Goal: Communication & Community: Share content

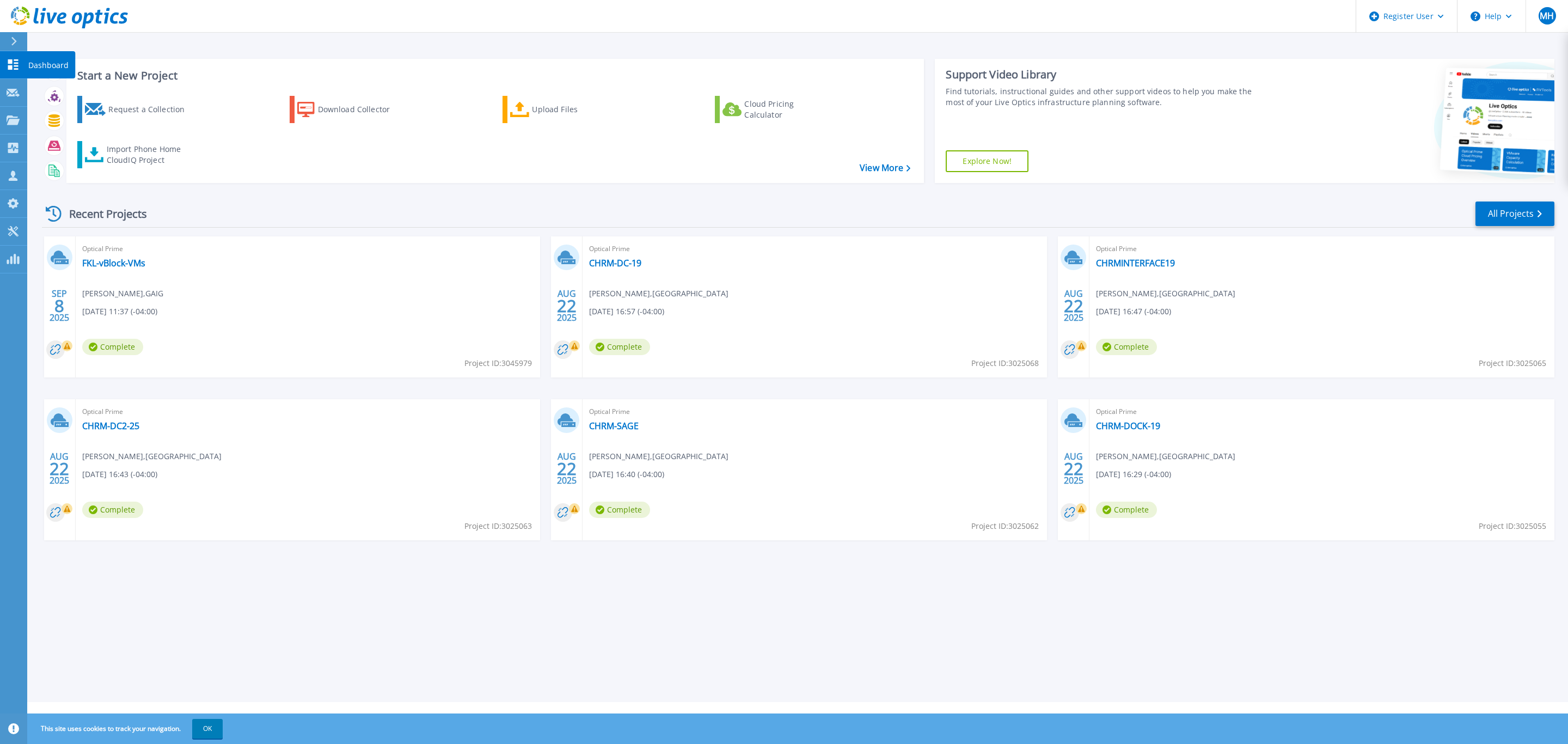
click at [9, 61] on icon at bounding box center [13, 65] width 10 height 10
click at [12, 118] on icon at bounding box center [13, 120] width 13 height 10
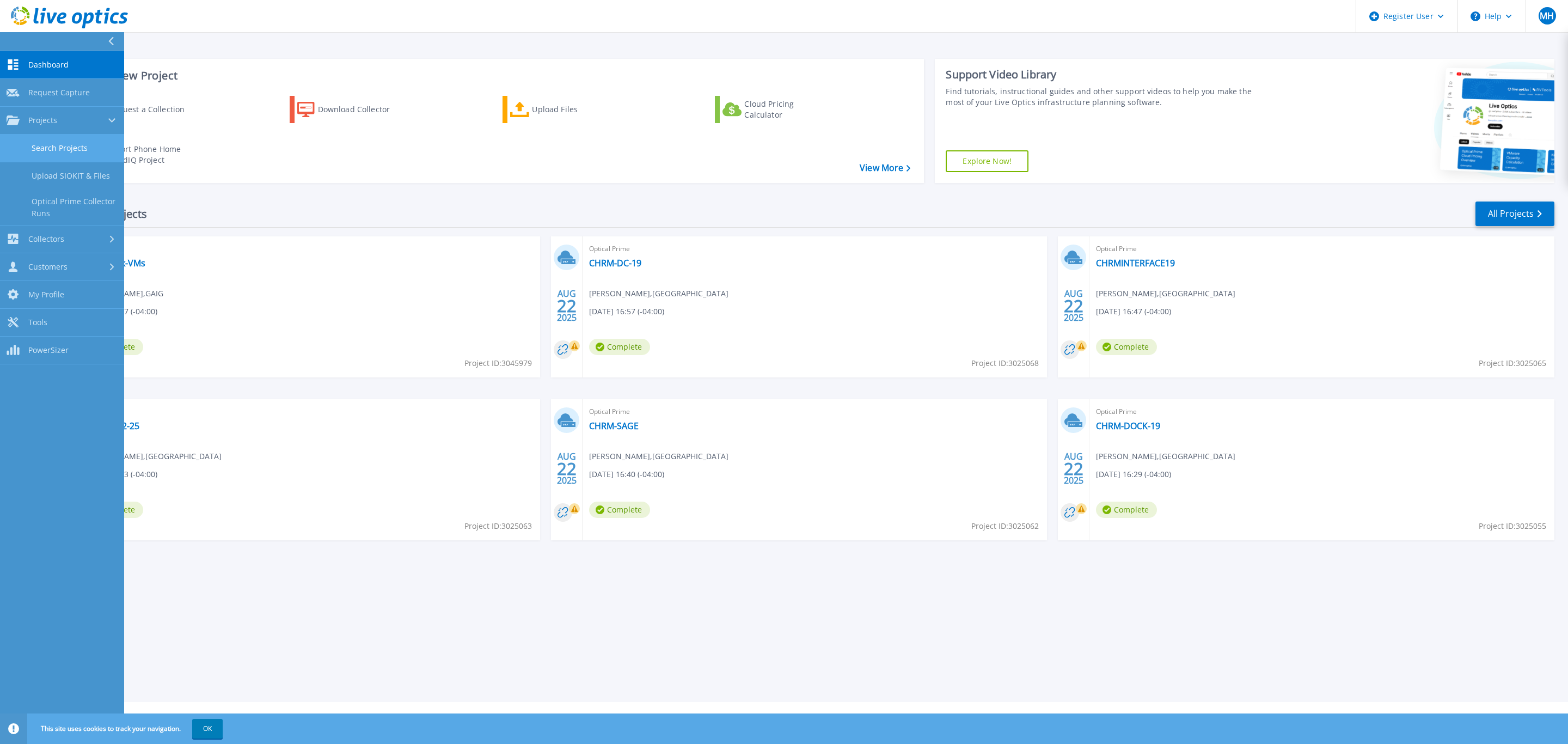
click at [48, 149] on link "Search Projects" at bounding box center [62, 148] width 124 height 28
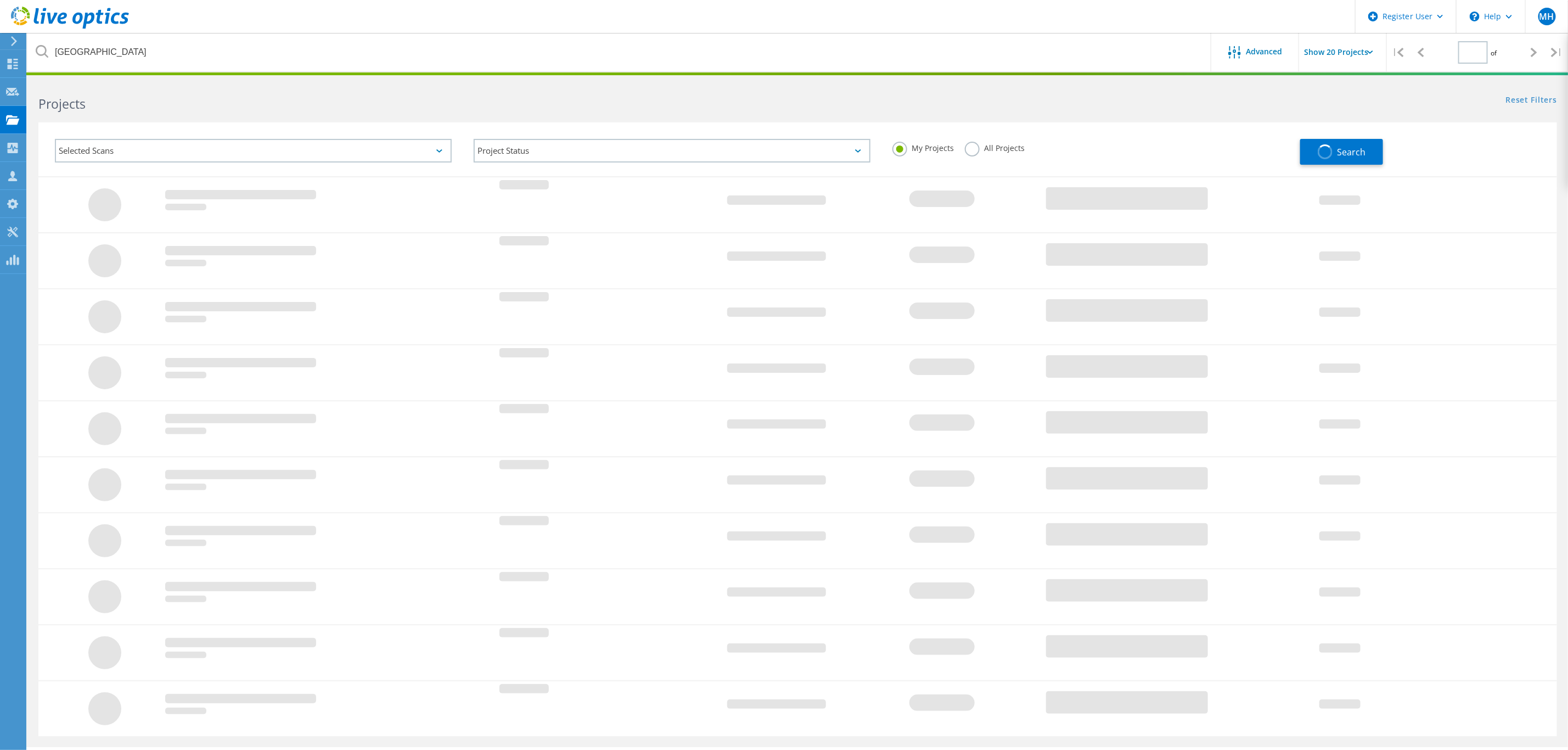
type input "1"
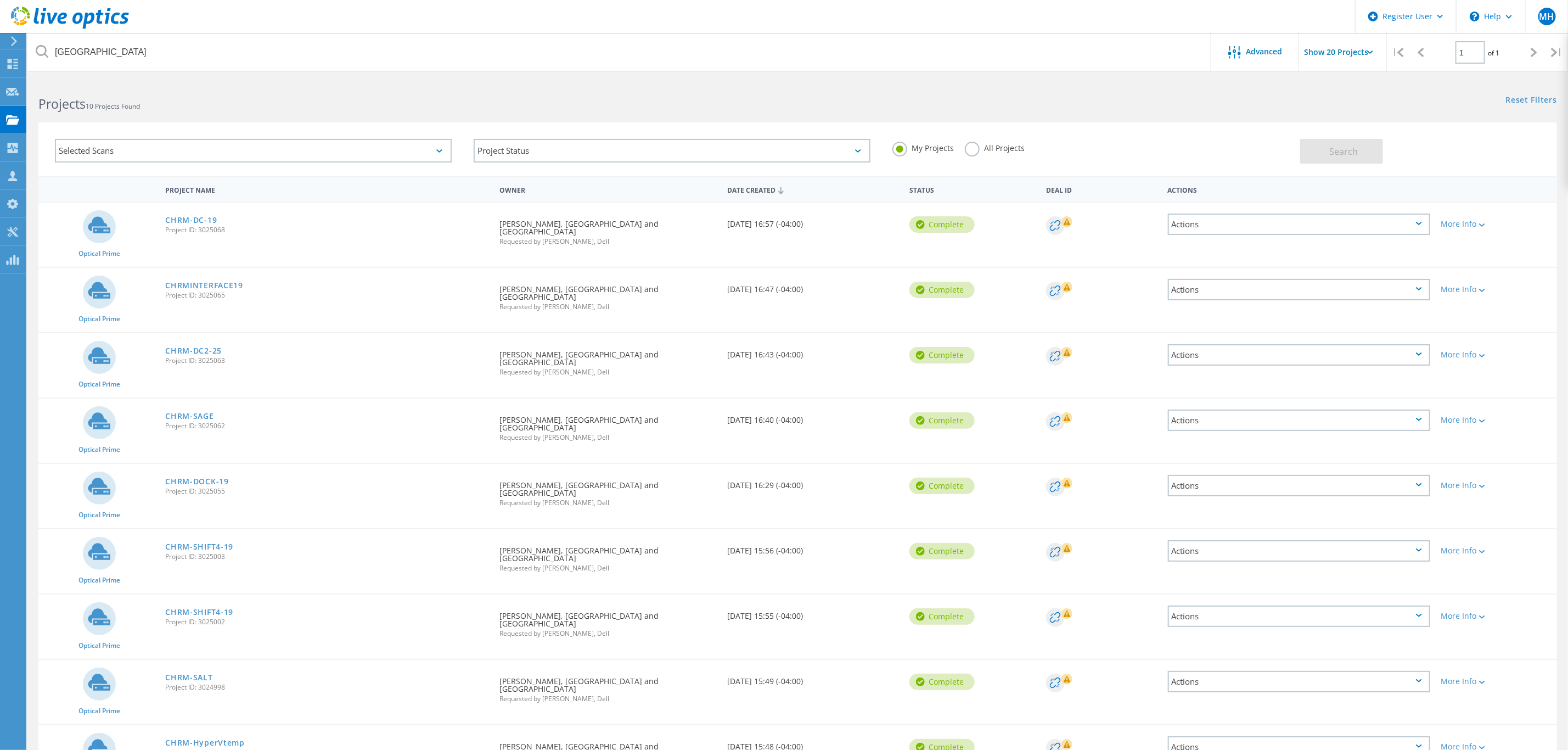
click at [153, 99] on h2 "Projects 10 Projects Found" at bounding box center [412, 104] width 748 height 18
click at [972, 152] on label "All Projects" at bounding box center [995, 146] width 60 height 10
click at [0, 0] on input "All Projects" at bounding box center [0, 0] width 0 height 0
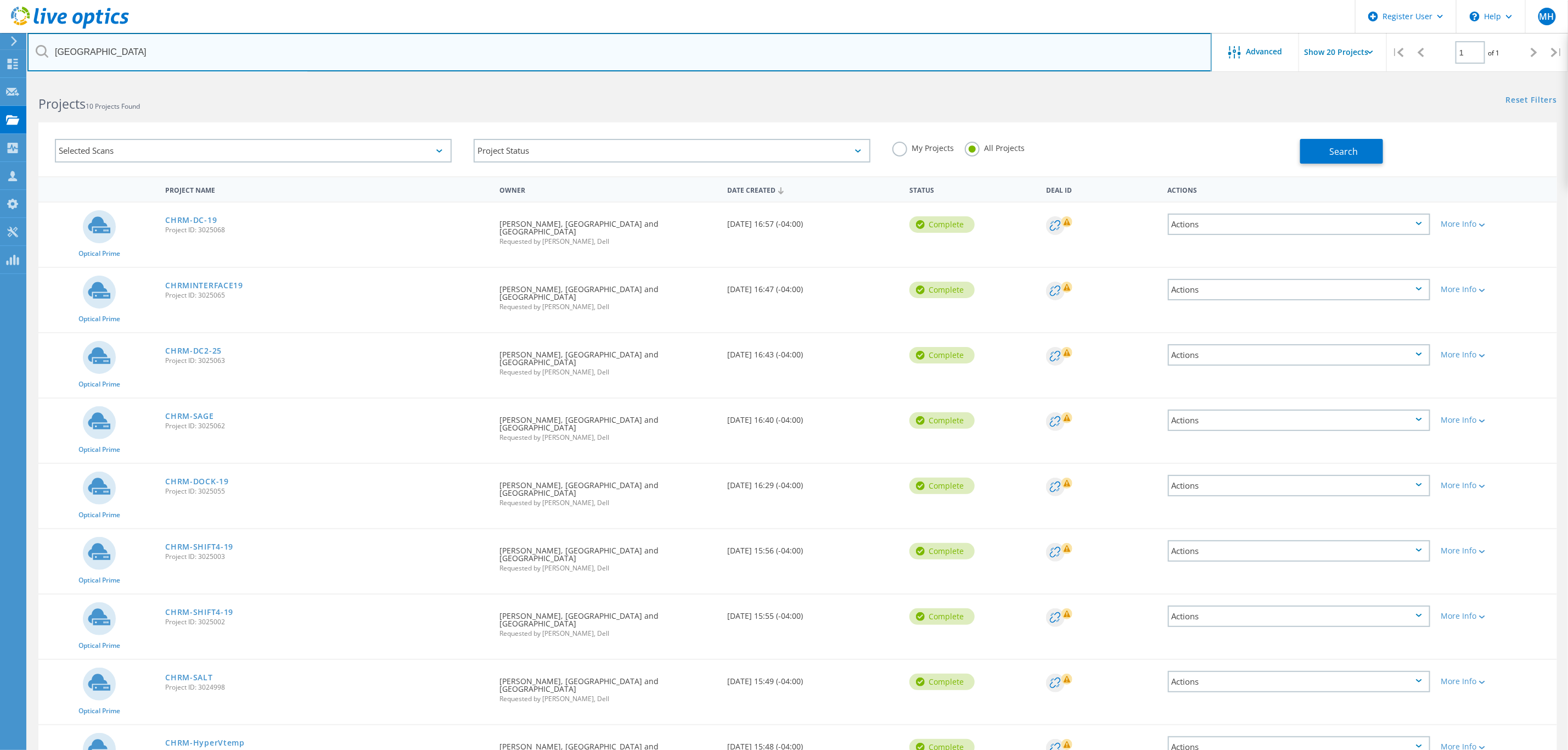
click at [117, 53] on input "harbor resort" at bounding box center [619, 53] width 1184 height 38
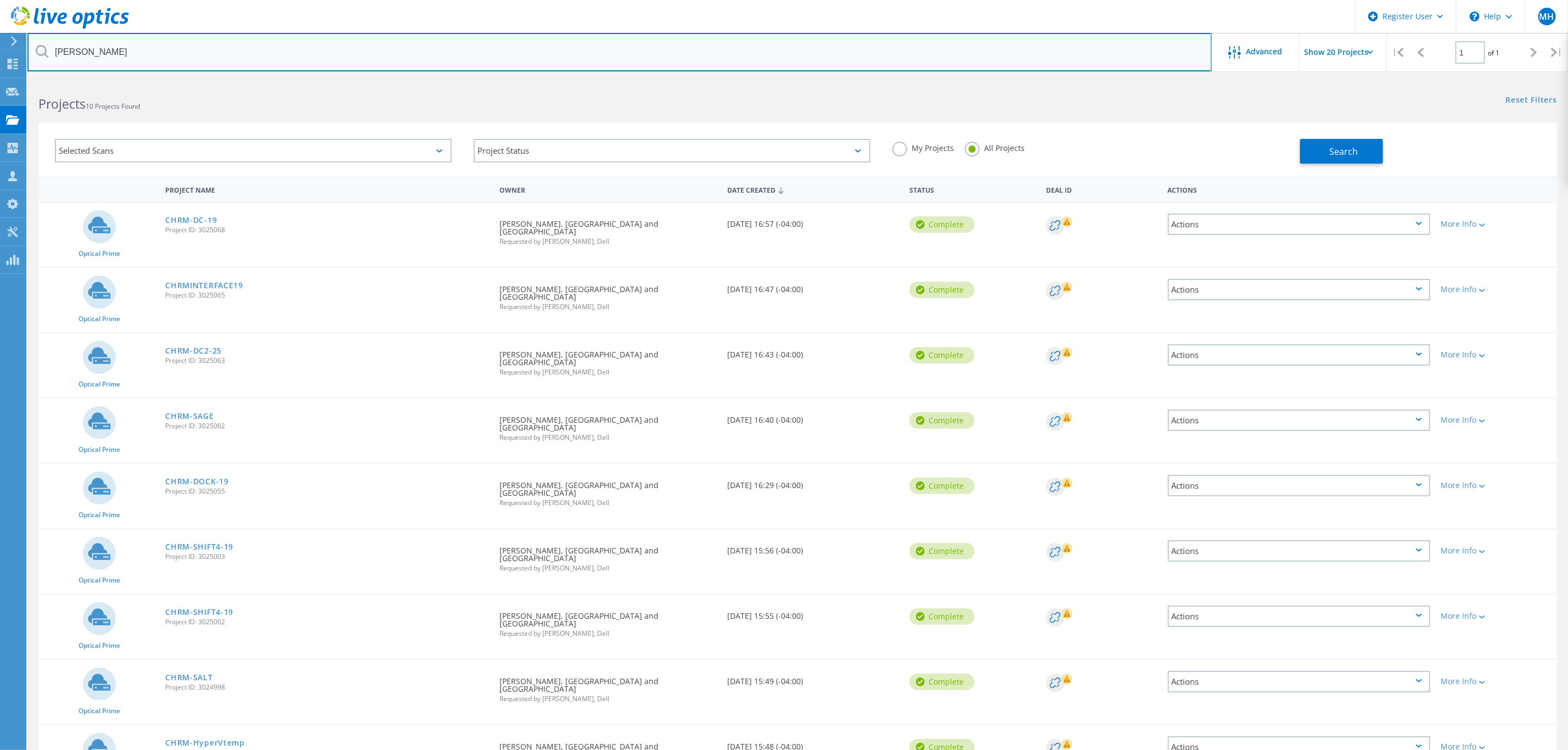
type input "newell"
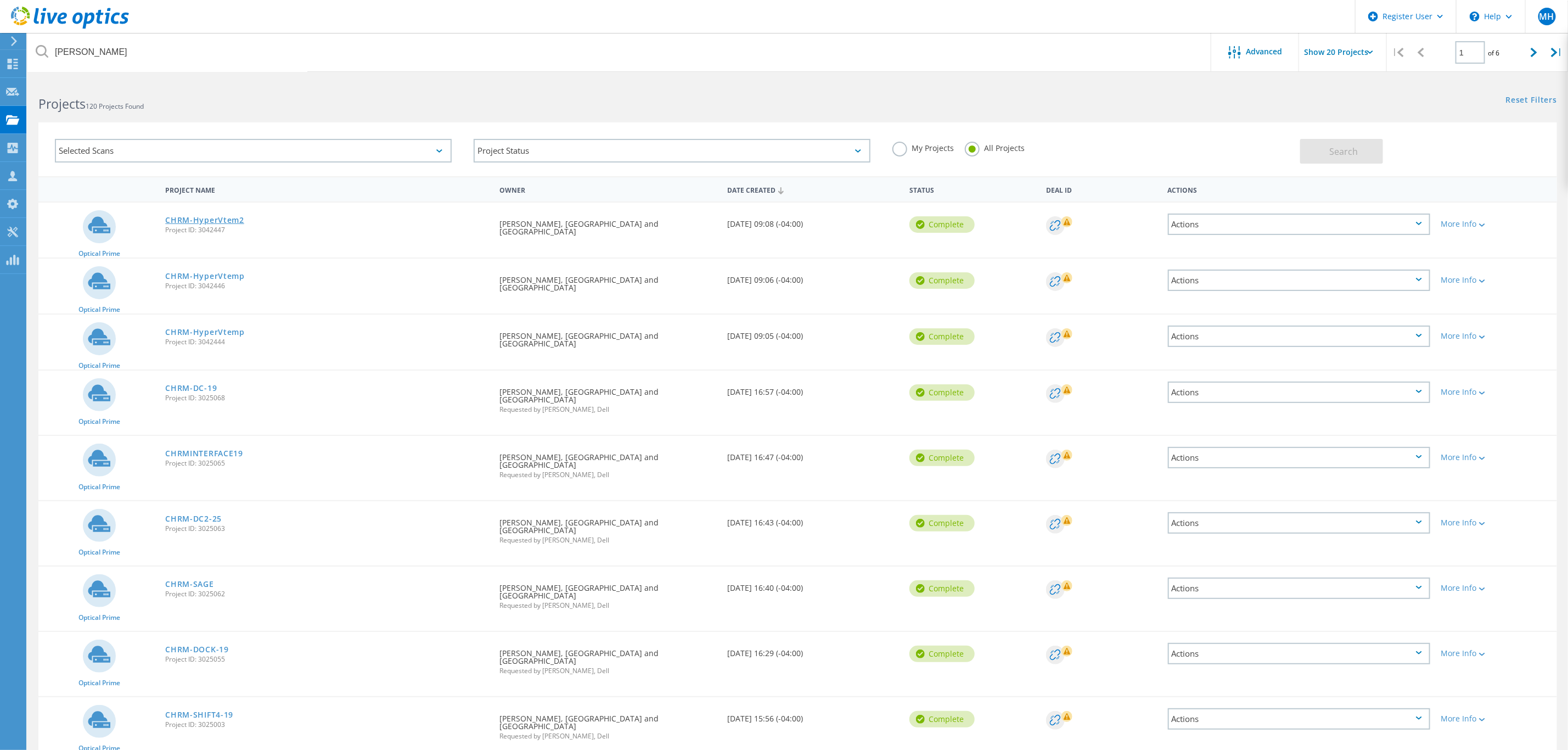
click at [207, 218] on link "CHRM-HyperVtem2" at bounding box center [204, 220] width 79 height 7
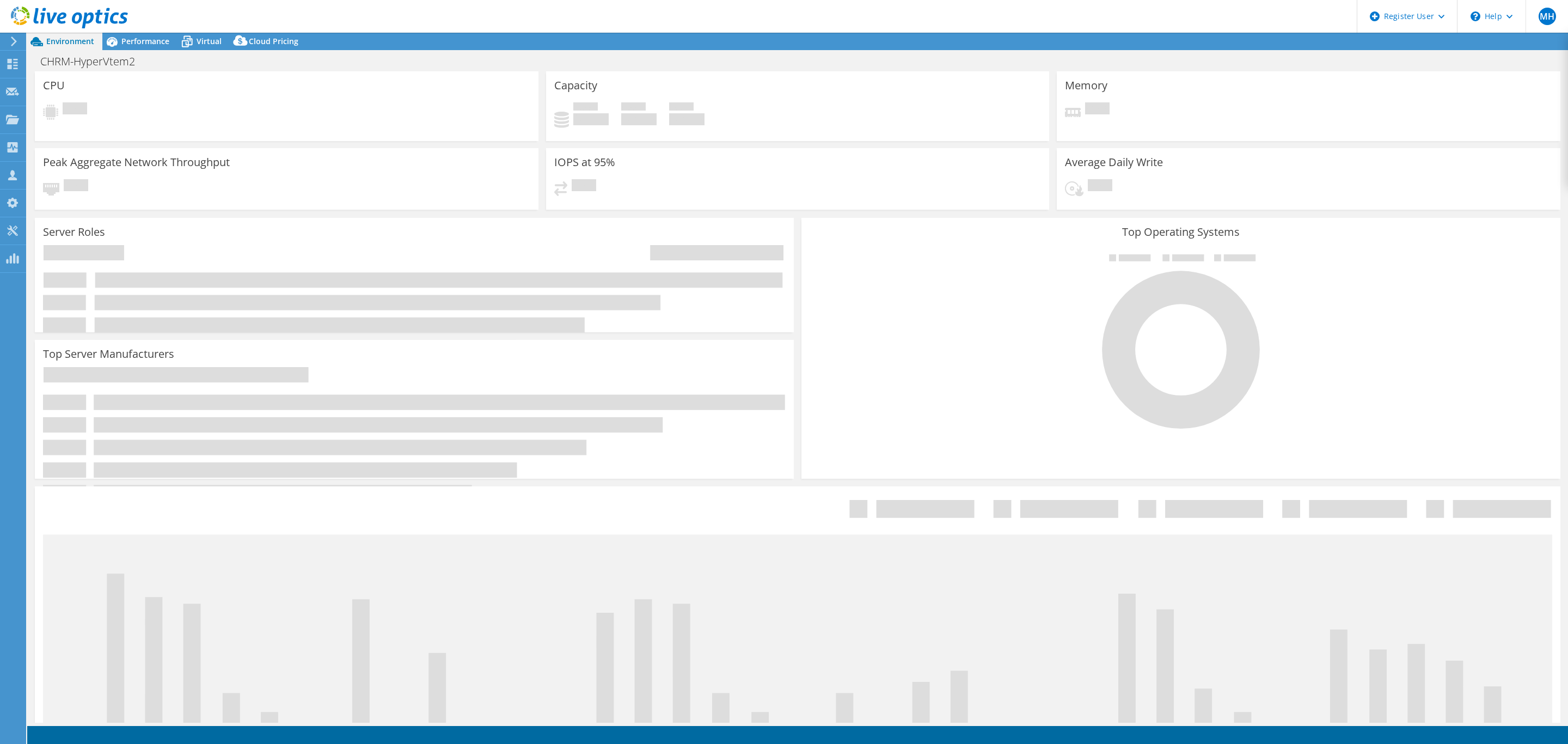
select select "USD"
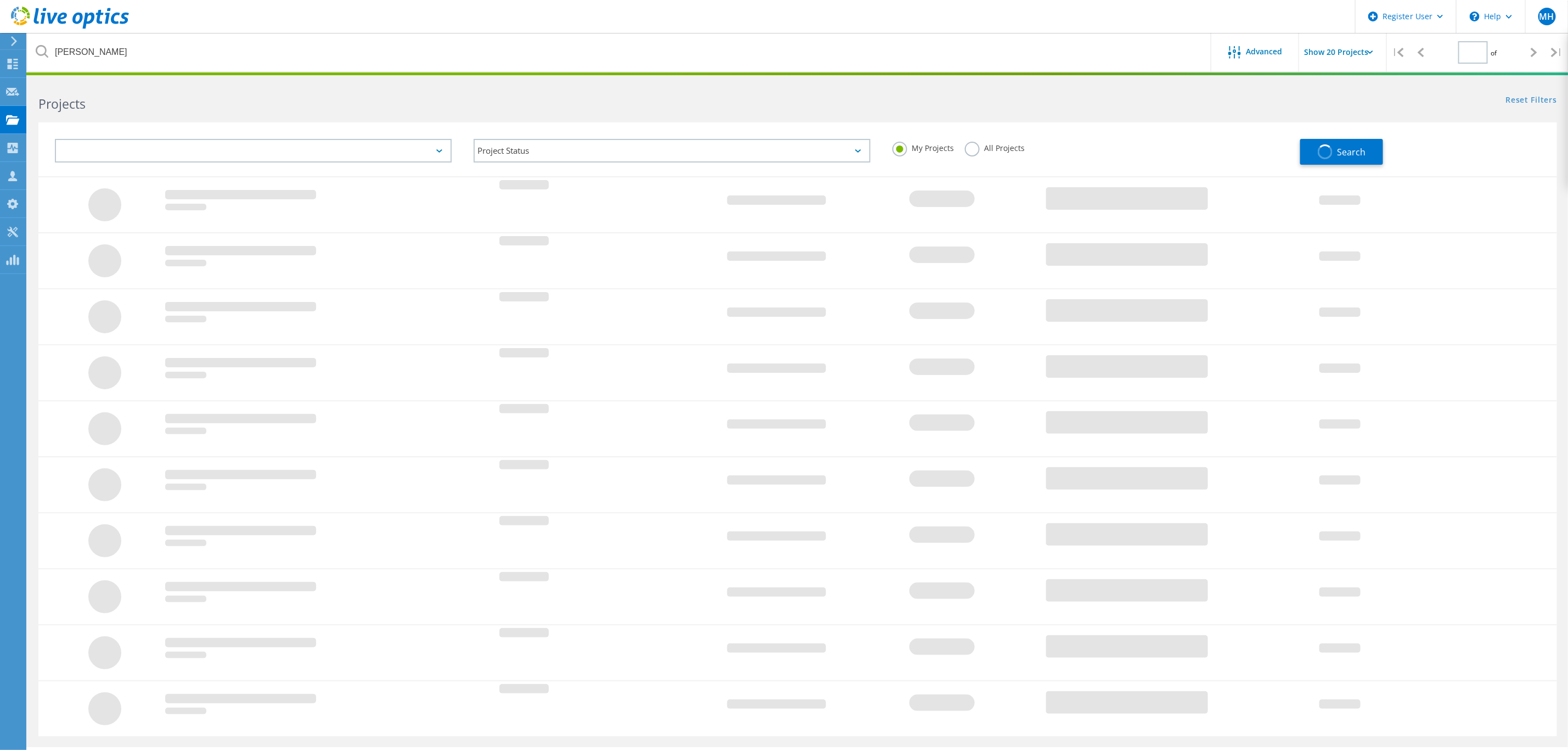
type input "1"
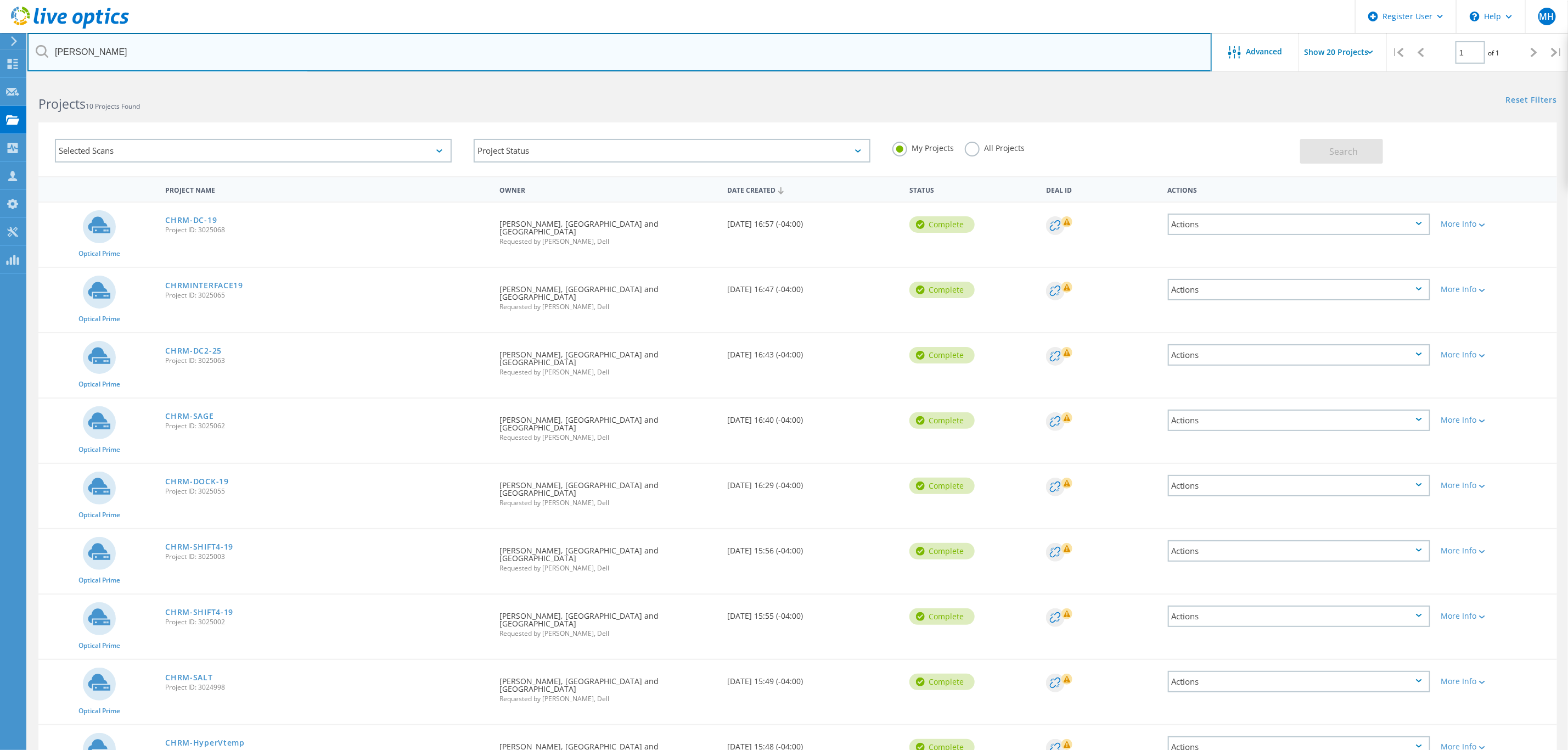
click at [107, 54] on input "newell" at bounding box center [619, 53] width 1184 height 38
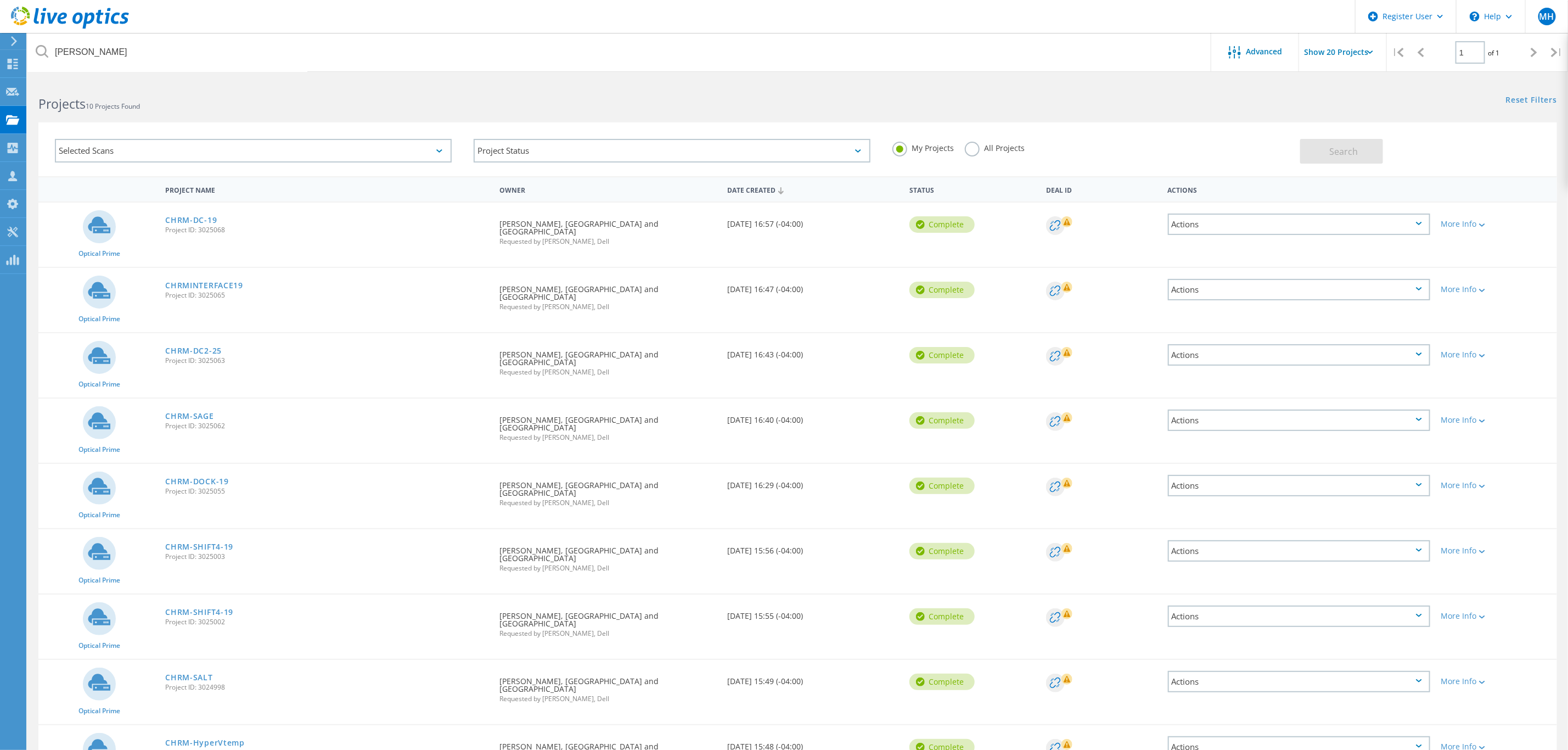
click at [975, 152] on label "All Projects" at bounding box center [995, 146] width 60 height 10
click at [0, 0] on input "All Projects" at bounding box center [0, 0] width 0 height 0
click at [1329, 153] on button "Search" at bounding box center [1342, 151] width 83 height 24
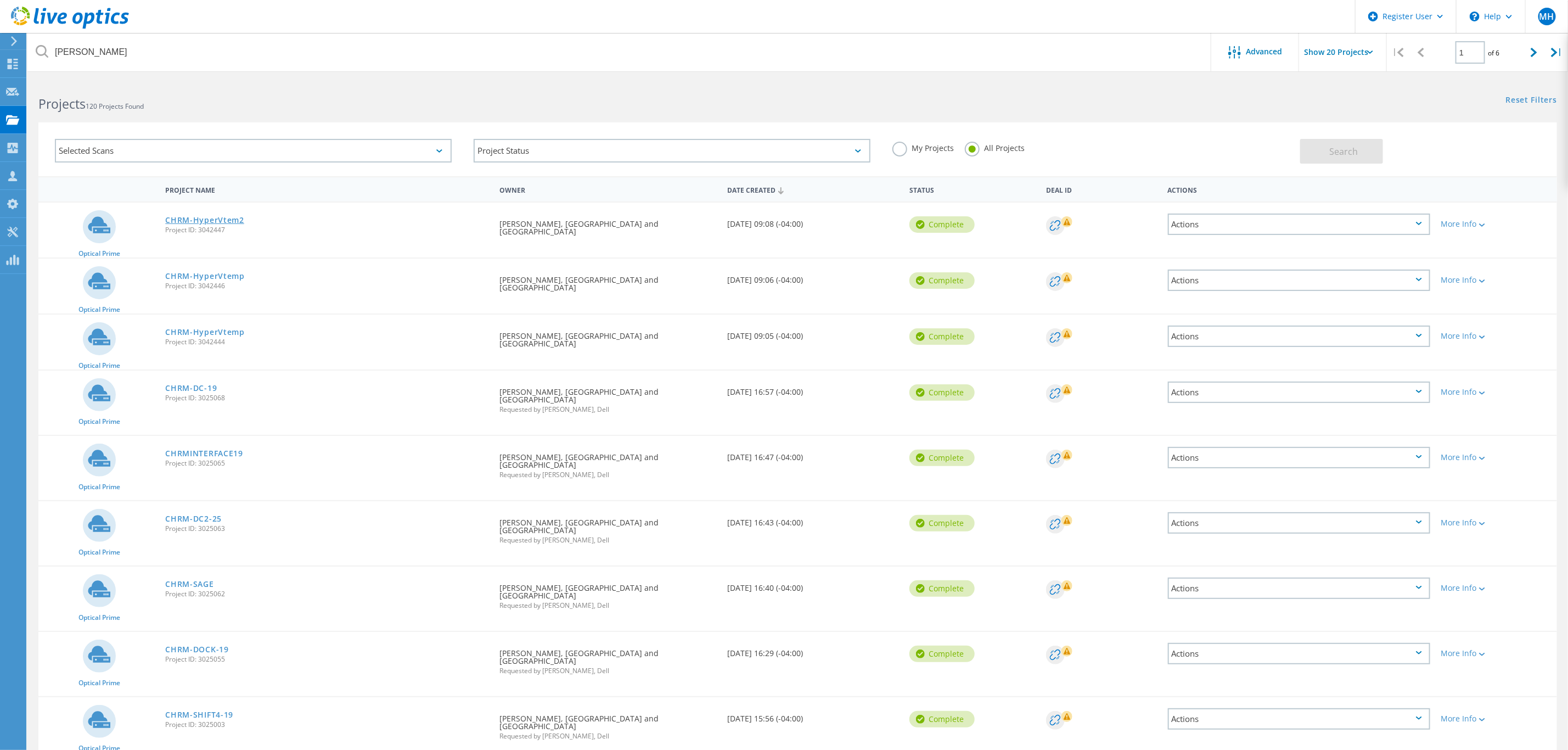
click at [196, 223] on link "CHRM-HyperVtem2" at bounding box center [204, 220] width 79 height 7
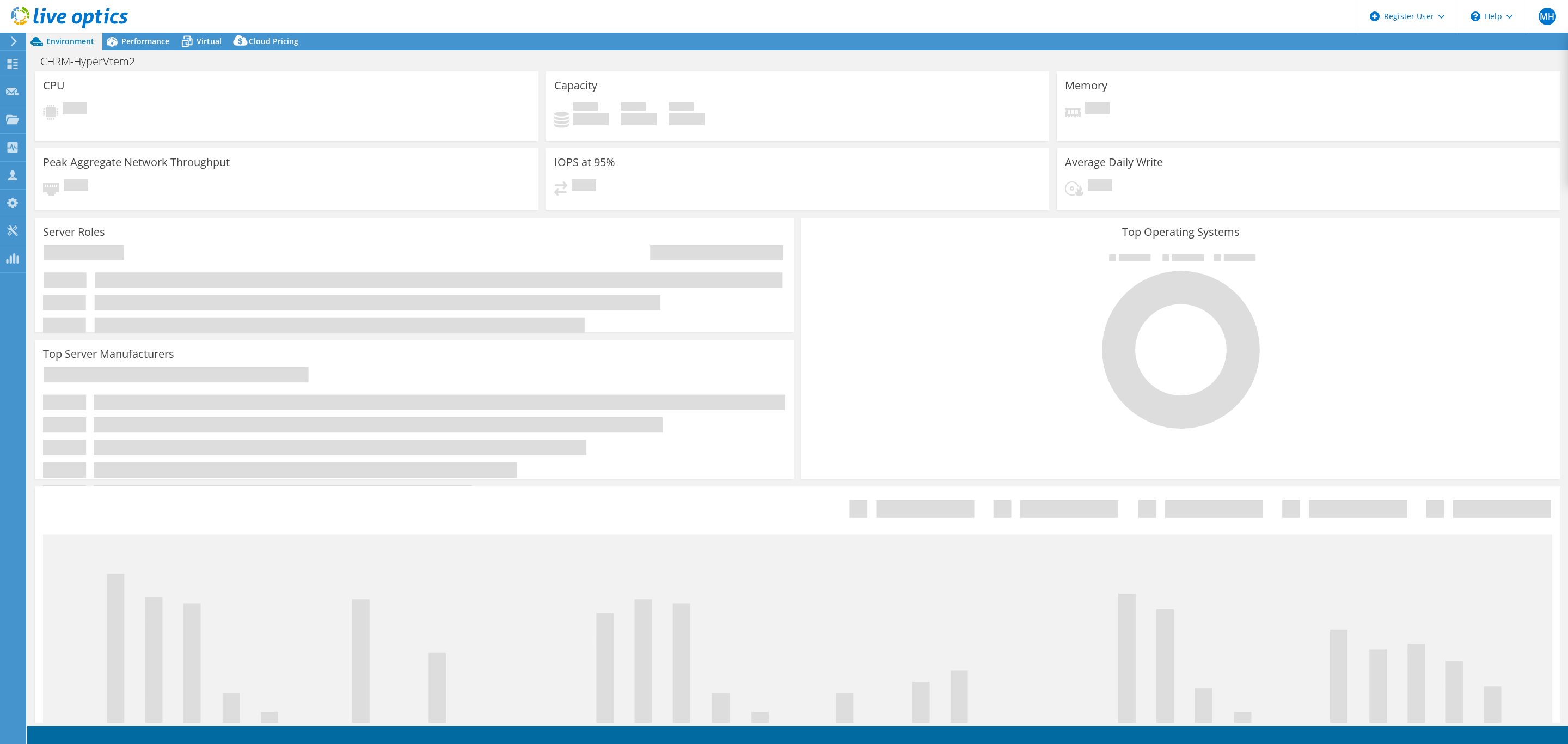
select select "USD"
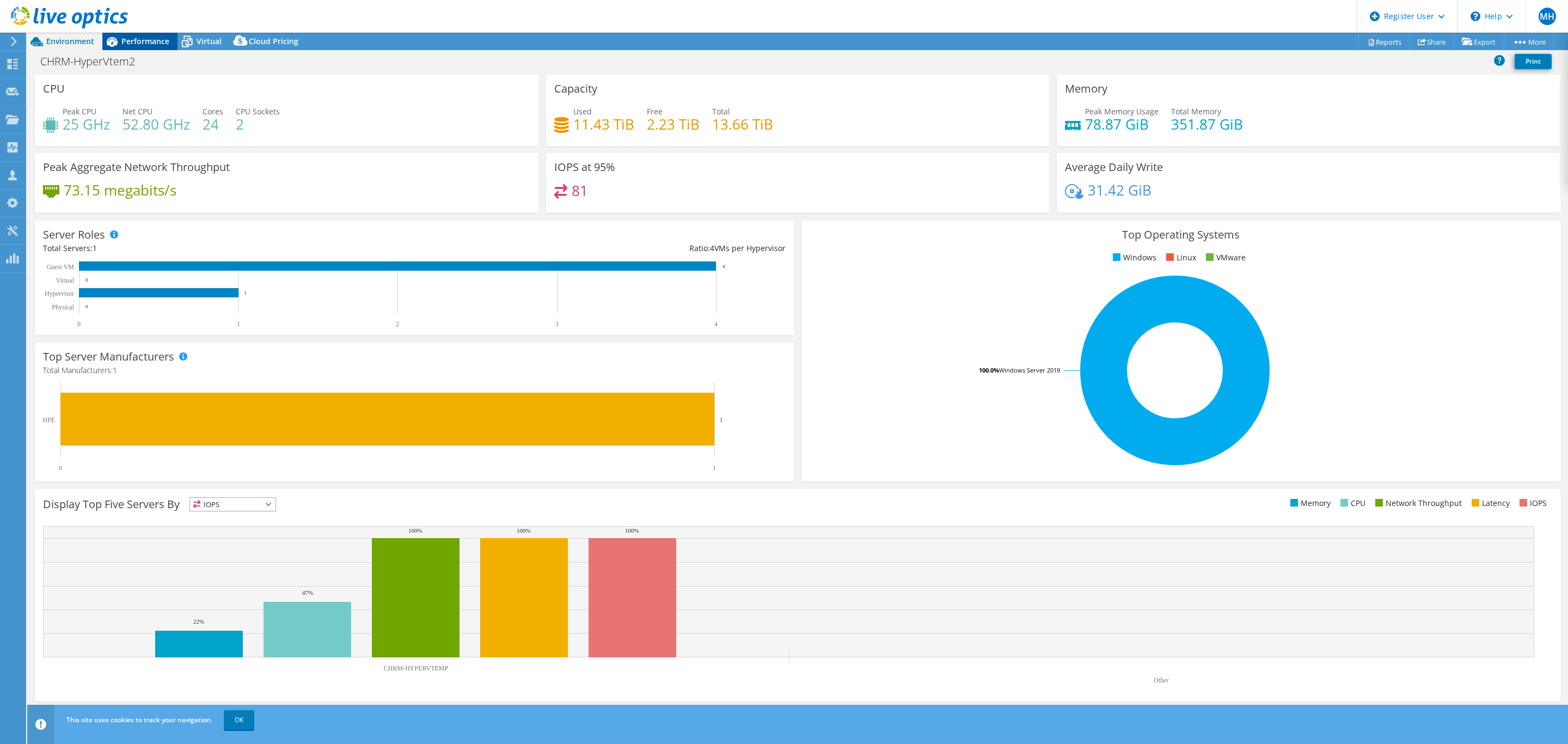
click at [140, 38] on span "Performance" at bounding box center [145, 41] width 48 height 10
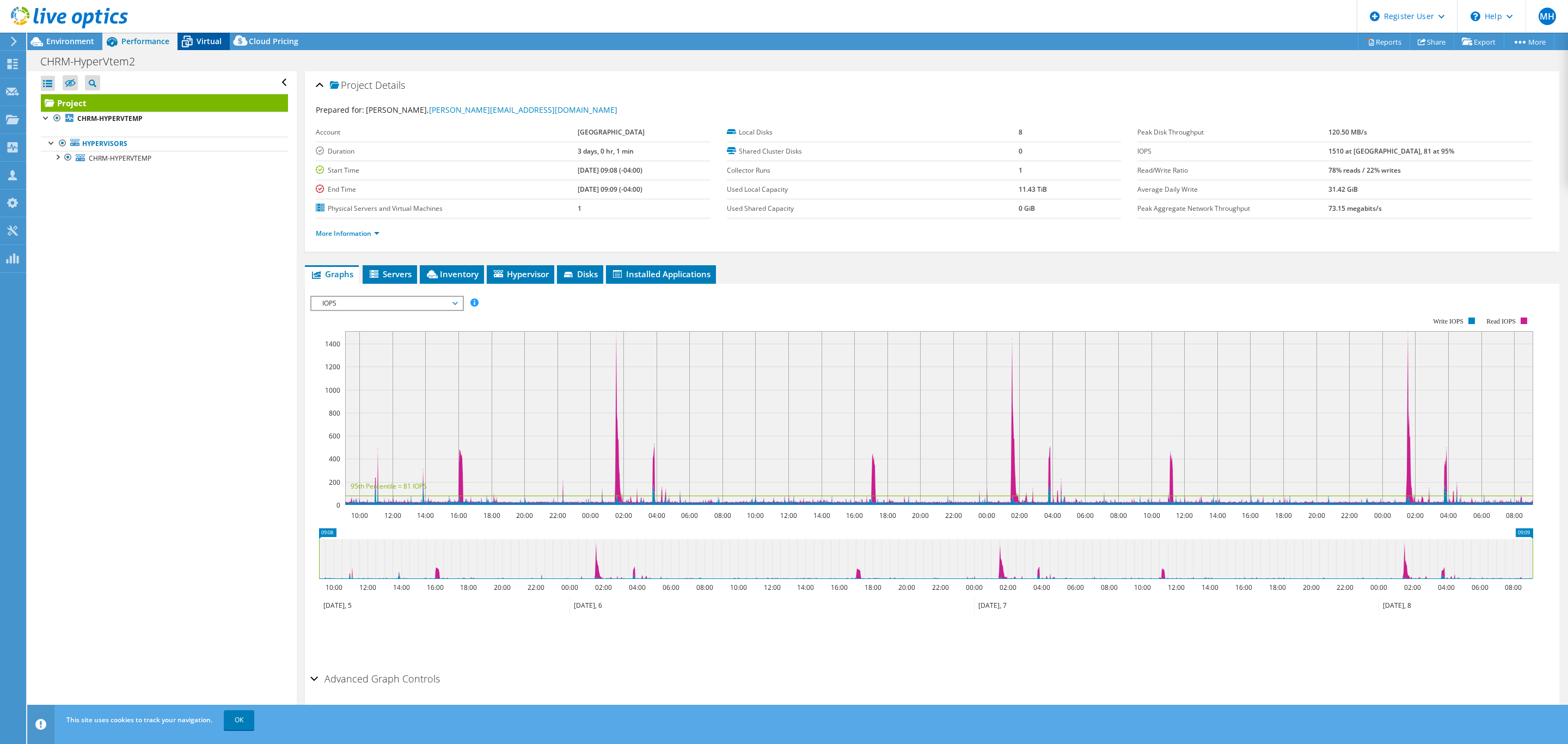
click at [198, 37] on span "Virtual" at bounding box center [209, 41] width 25 height 10
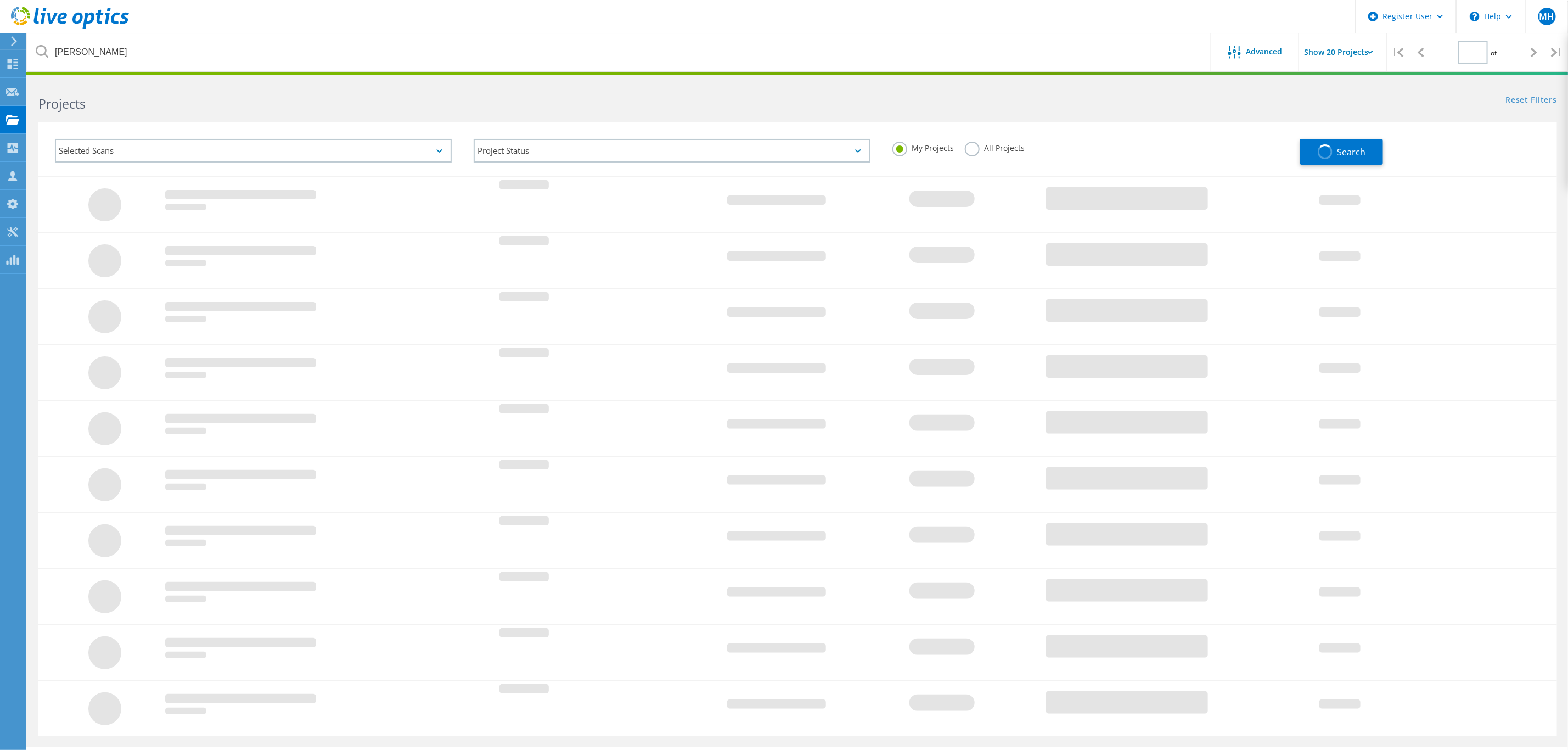
type input "1"
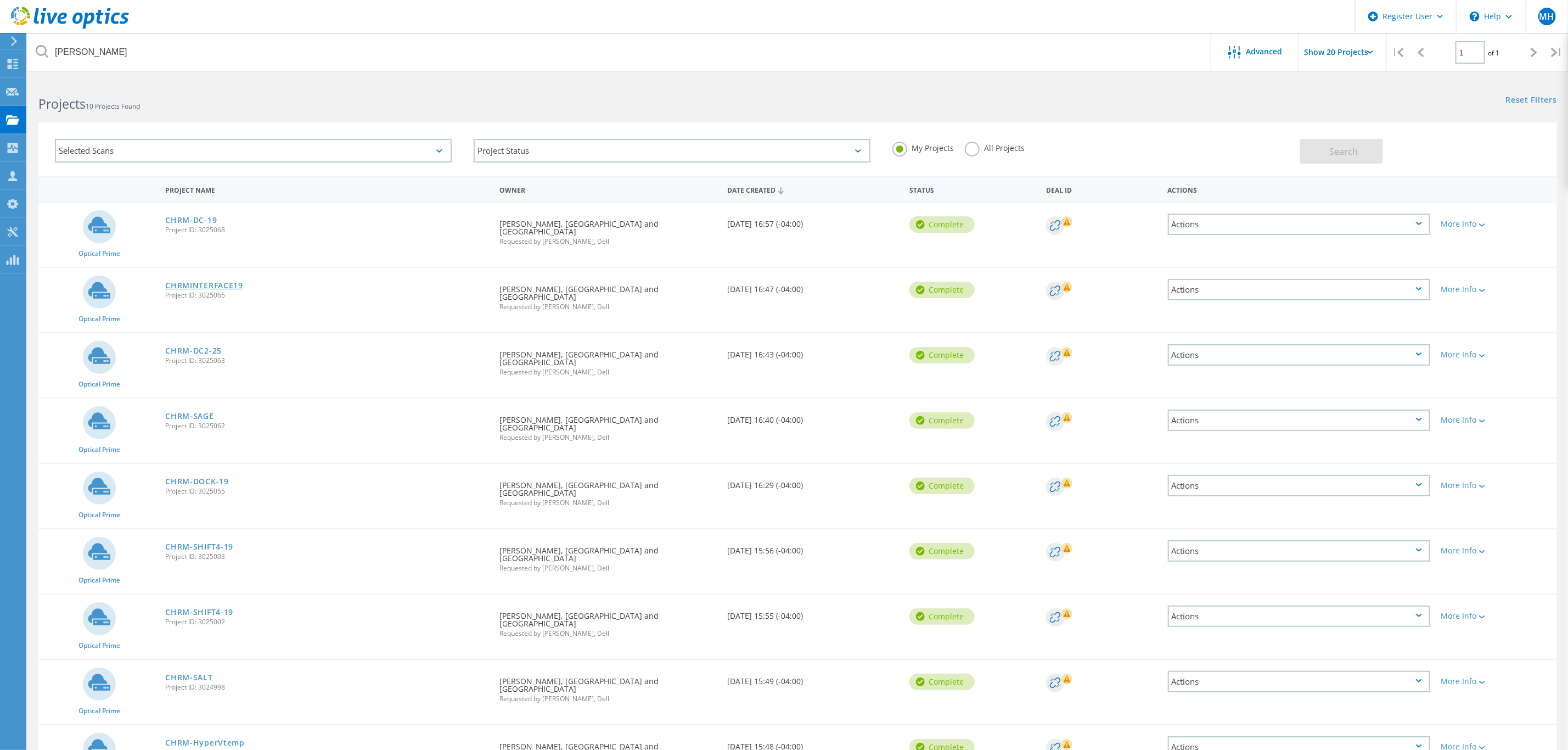
click at [192, 282] on link "CHRMINTERFACE19" at bounding box center [203, 286] width 78 height 7
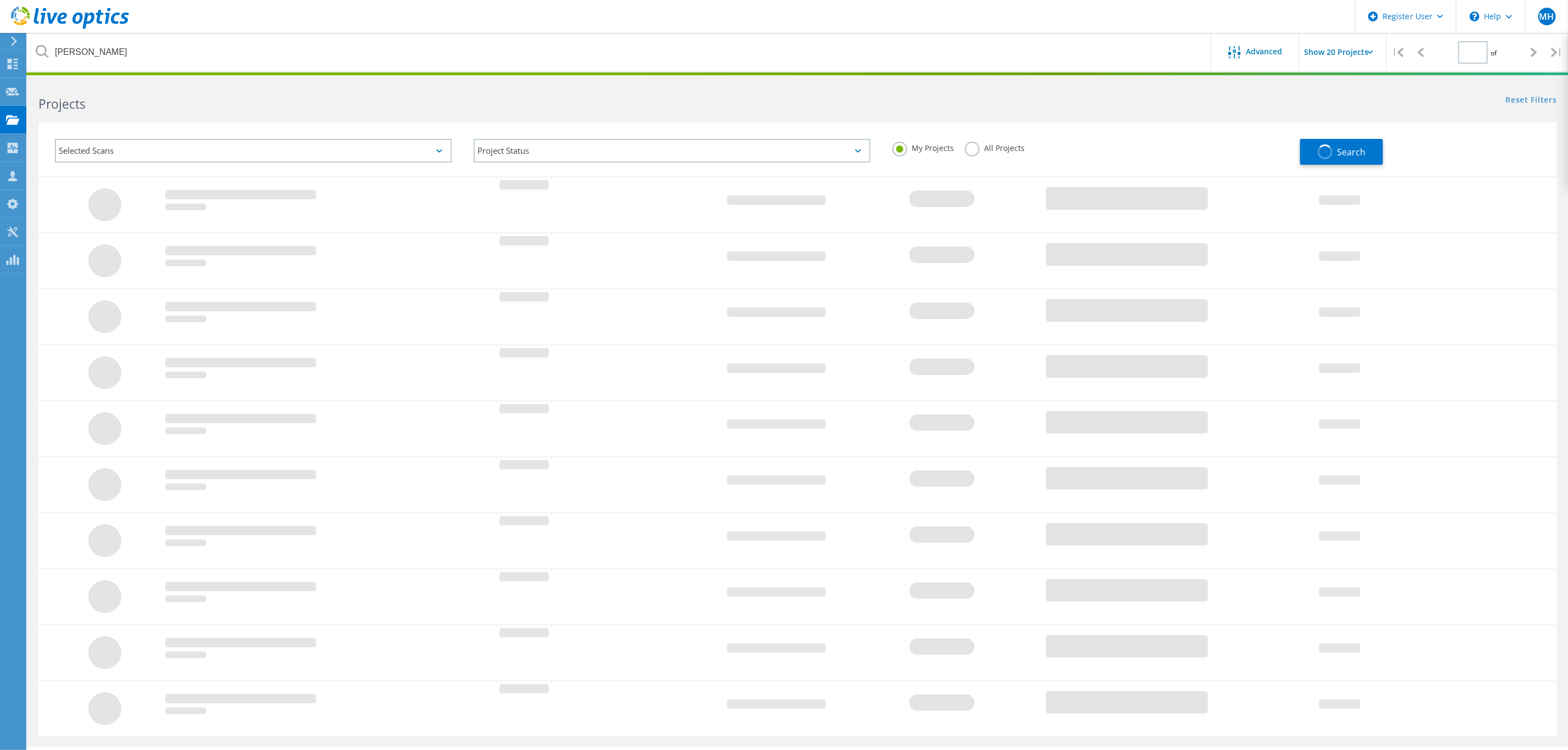
type input "1"
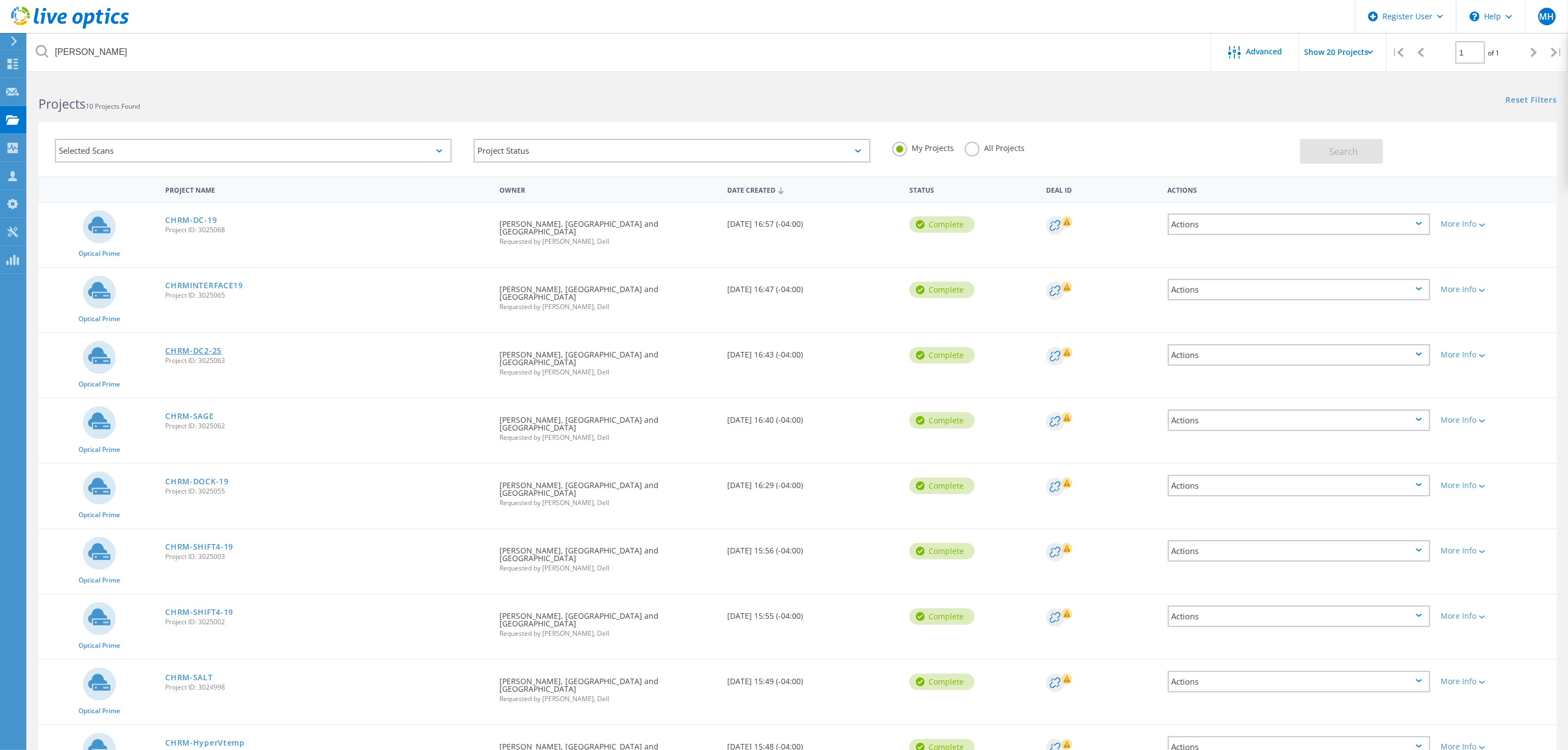
click at [186, 347] on link "CHRM-DC2-25" at bounding box center [193, 351] width 56 height 7
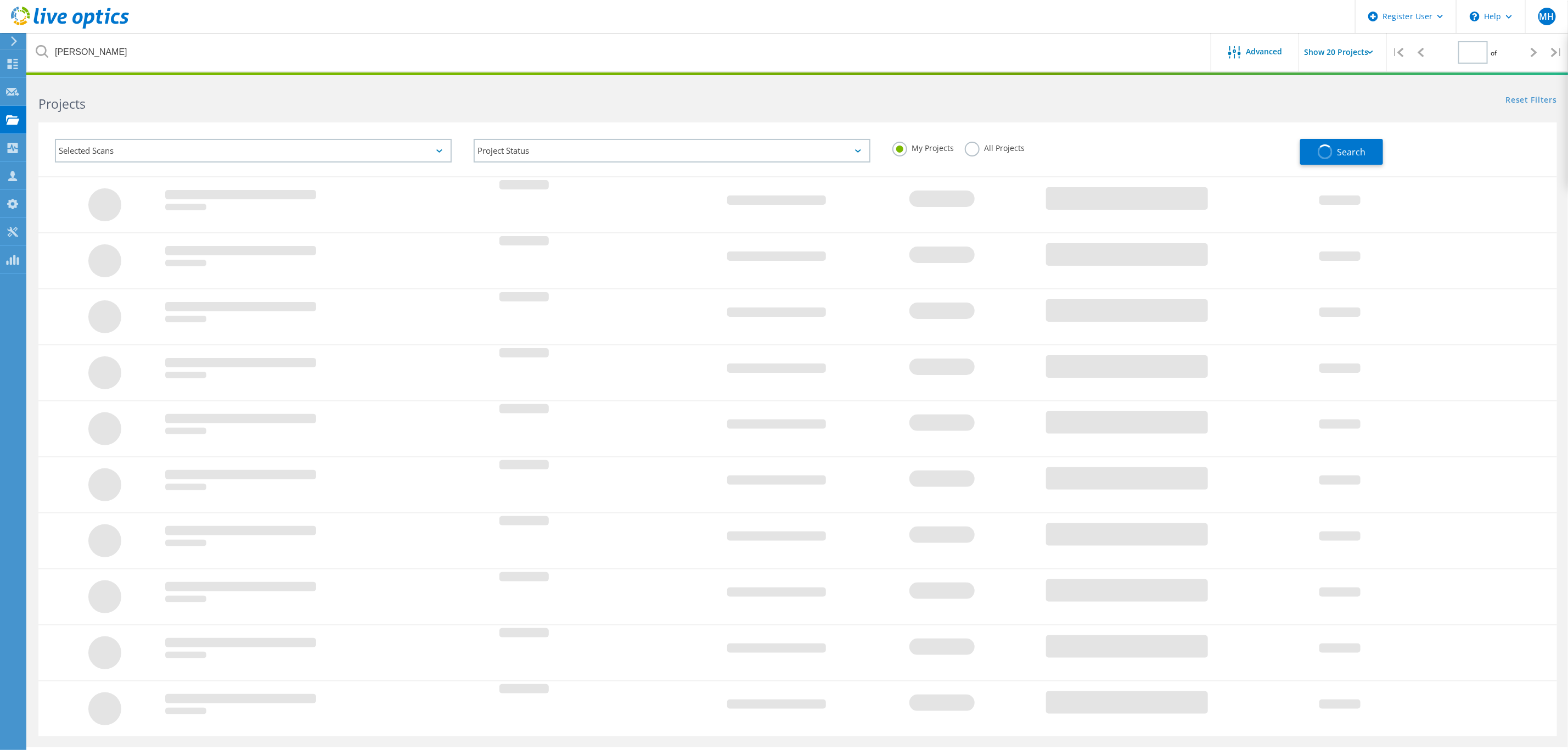
type input "1"
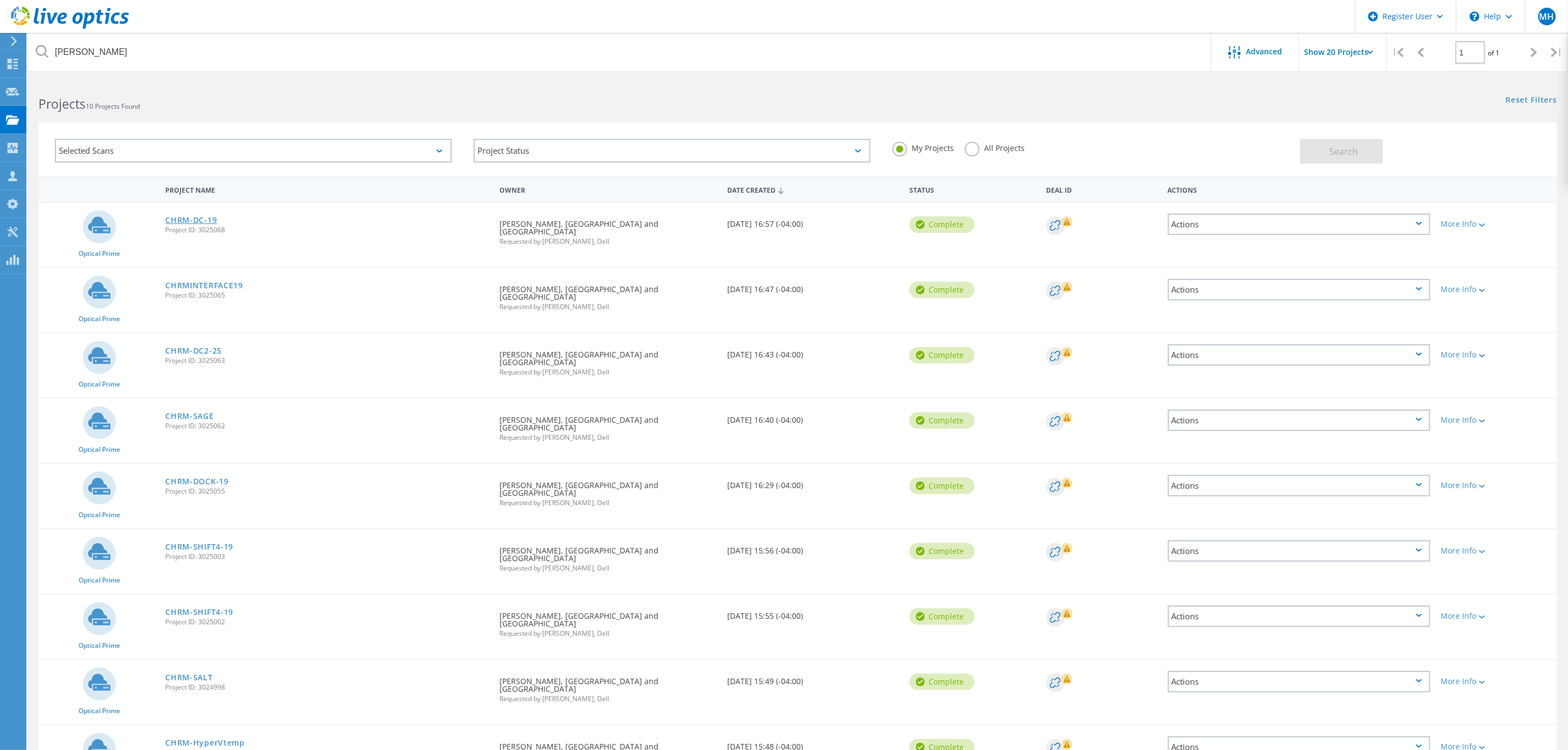
click at [185, 219] on link "CHRM-DC-19" at bounding box center [191, 220] width 52 height 7
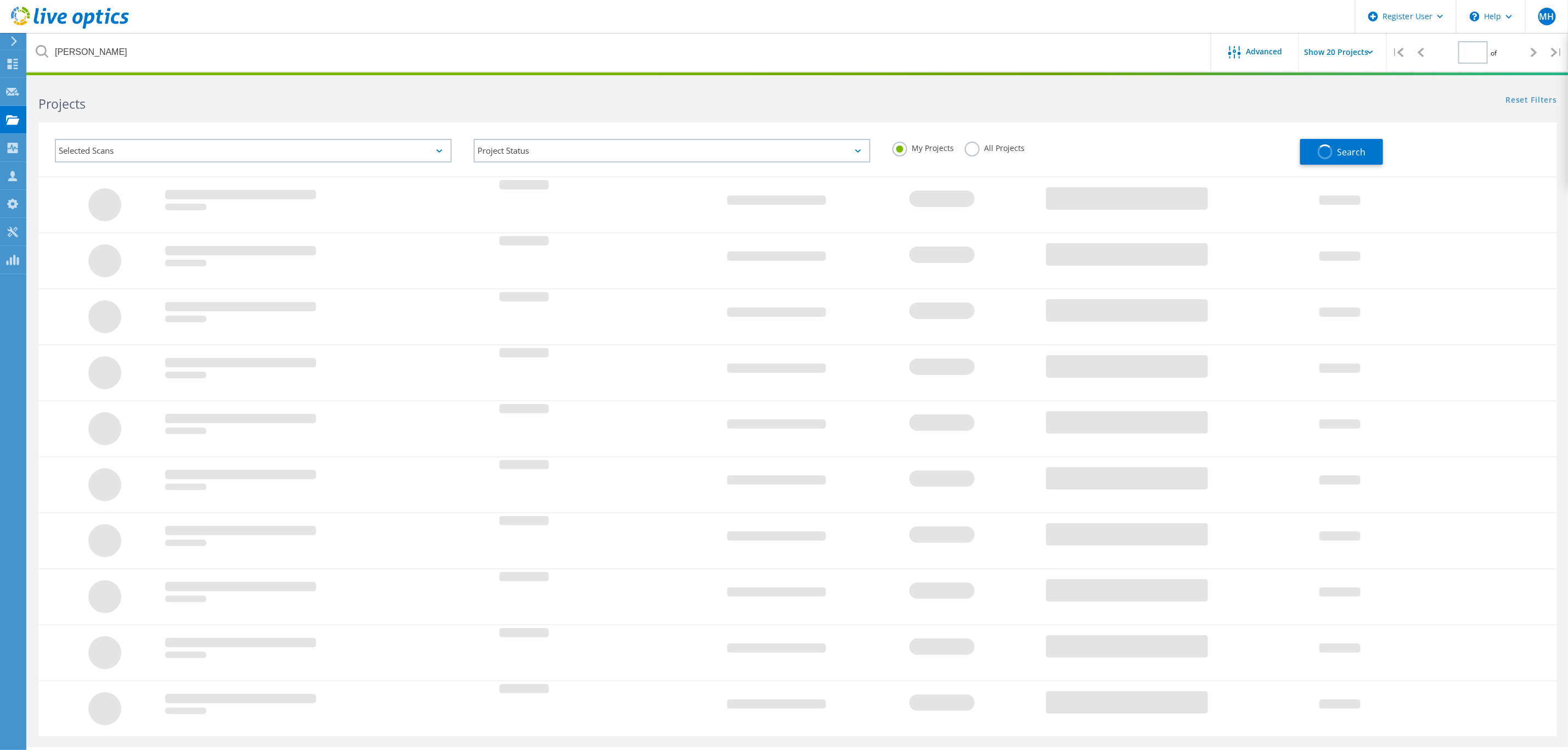
type input "1"
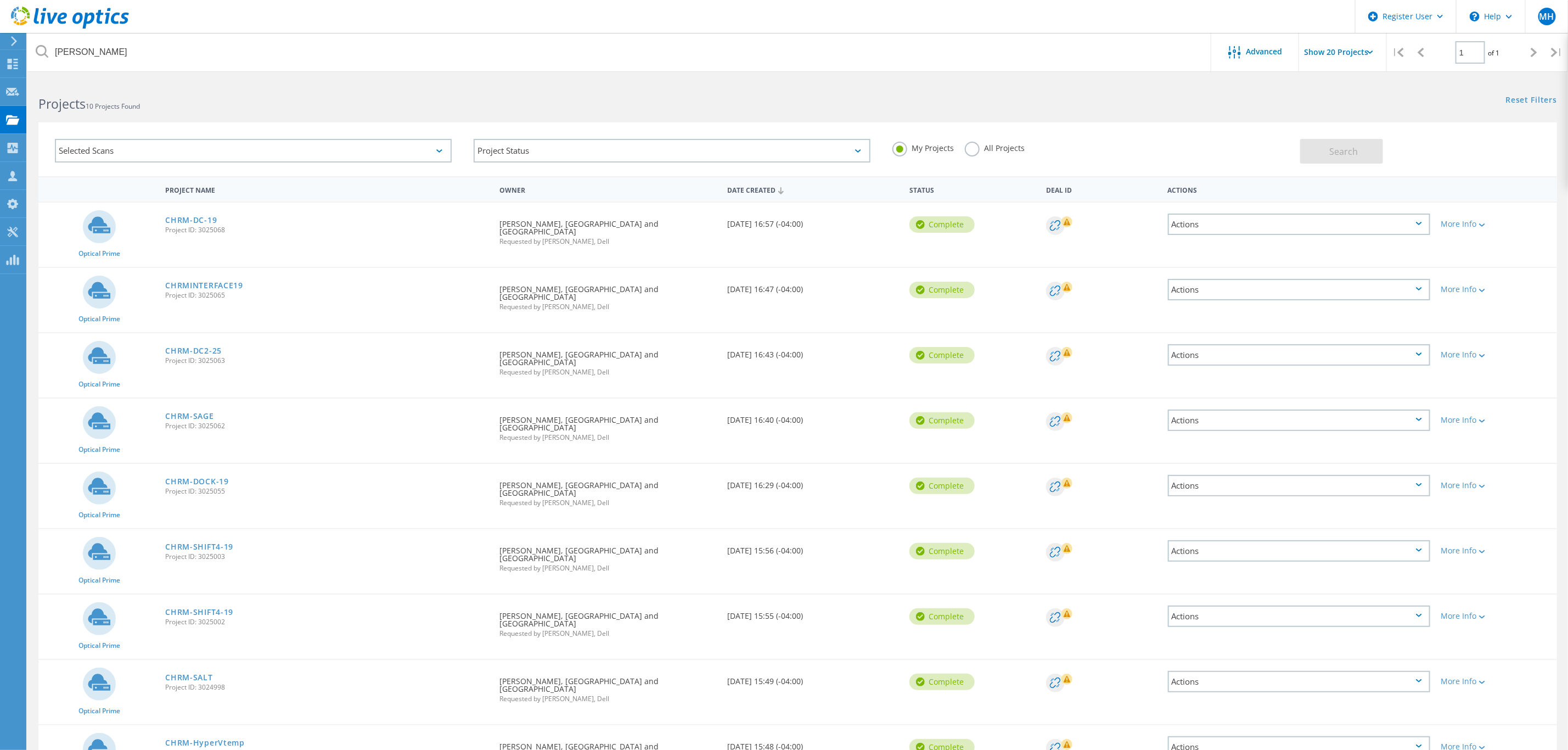
click at [969, 148] on label "All Projects" at bounding box center [995, 146] width 60 height 10
click at [0, 0] on input "All Projects" at bounding box center [0, 0] width 0 height 0
click at [1331, 153] on span "Search" at bounding box center [1344, 152] width 29 height 12
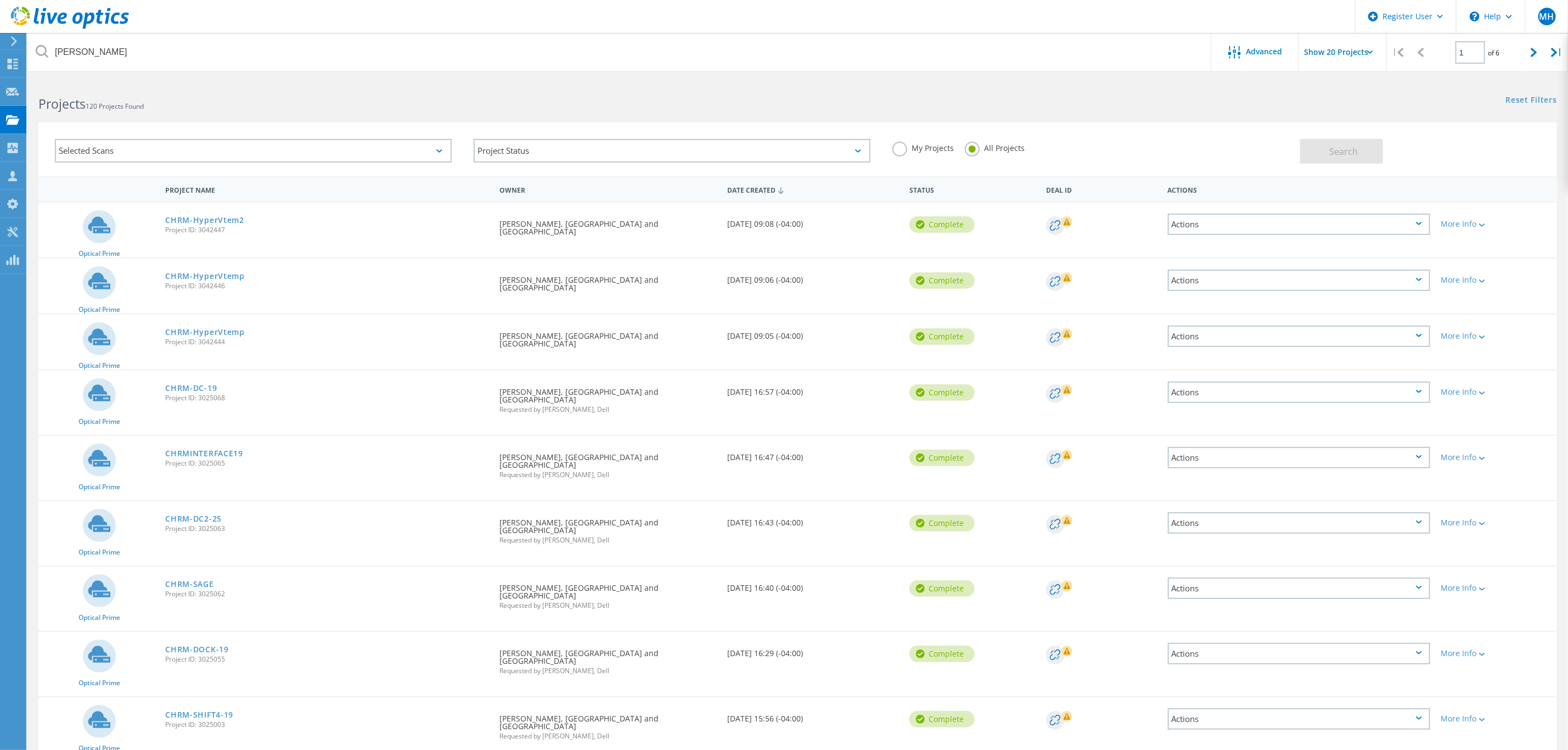
click at [1418, 224] on icon at bounding box center [1419, 223] width 6 height 3
click at [1192, 229] on div "Share" at bounding box center [1300, 232] width 260 height 17
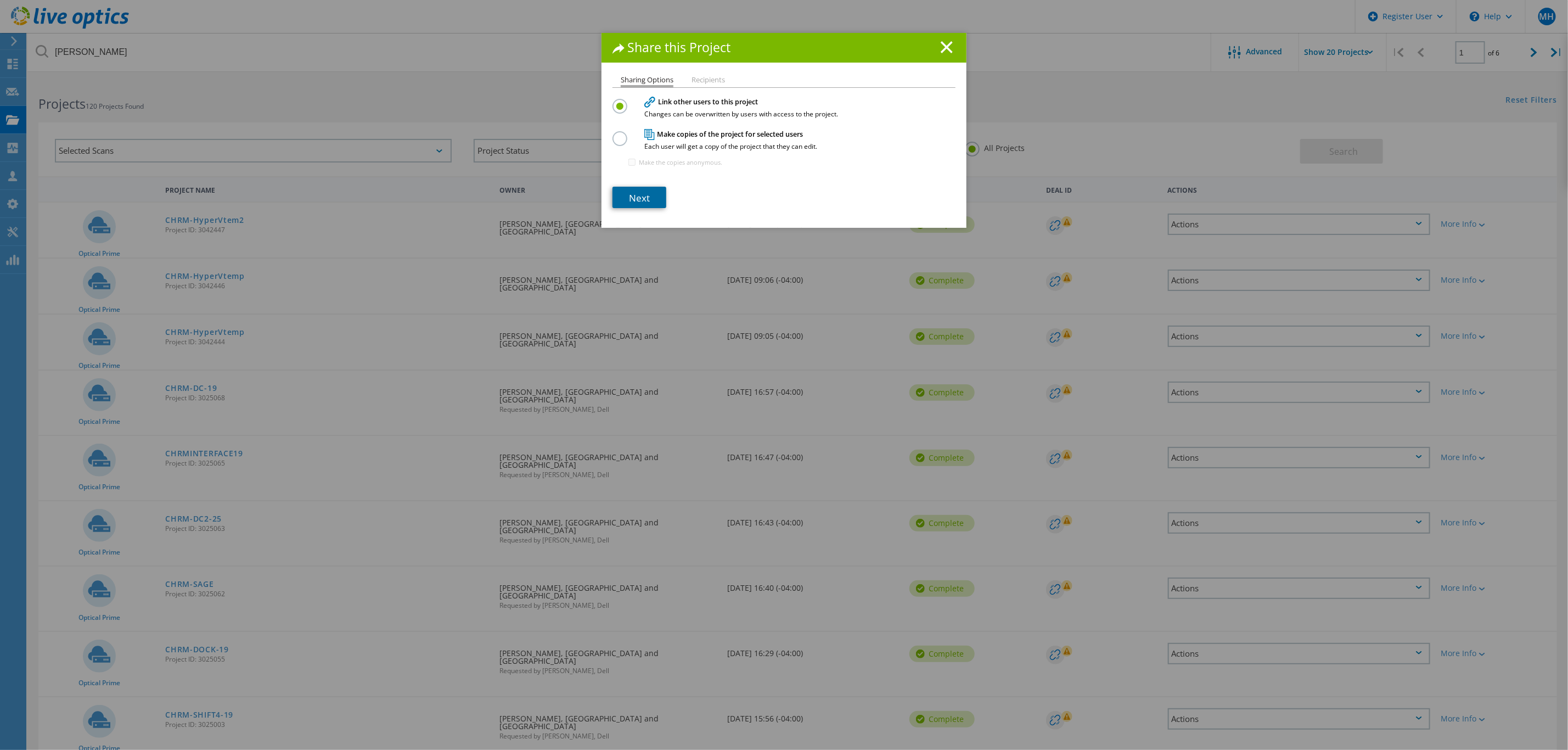
click at [639, 201] on link "Next" at bounding box center [639, 197] width 54 height 21
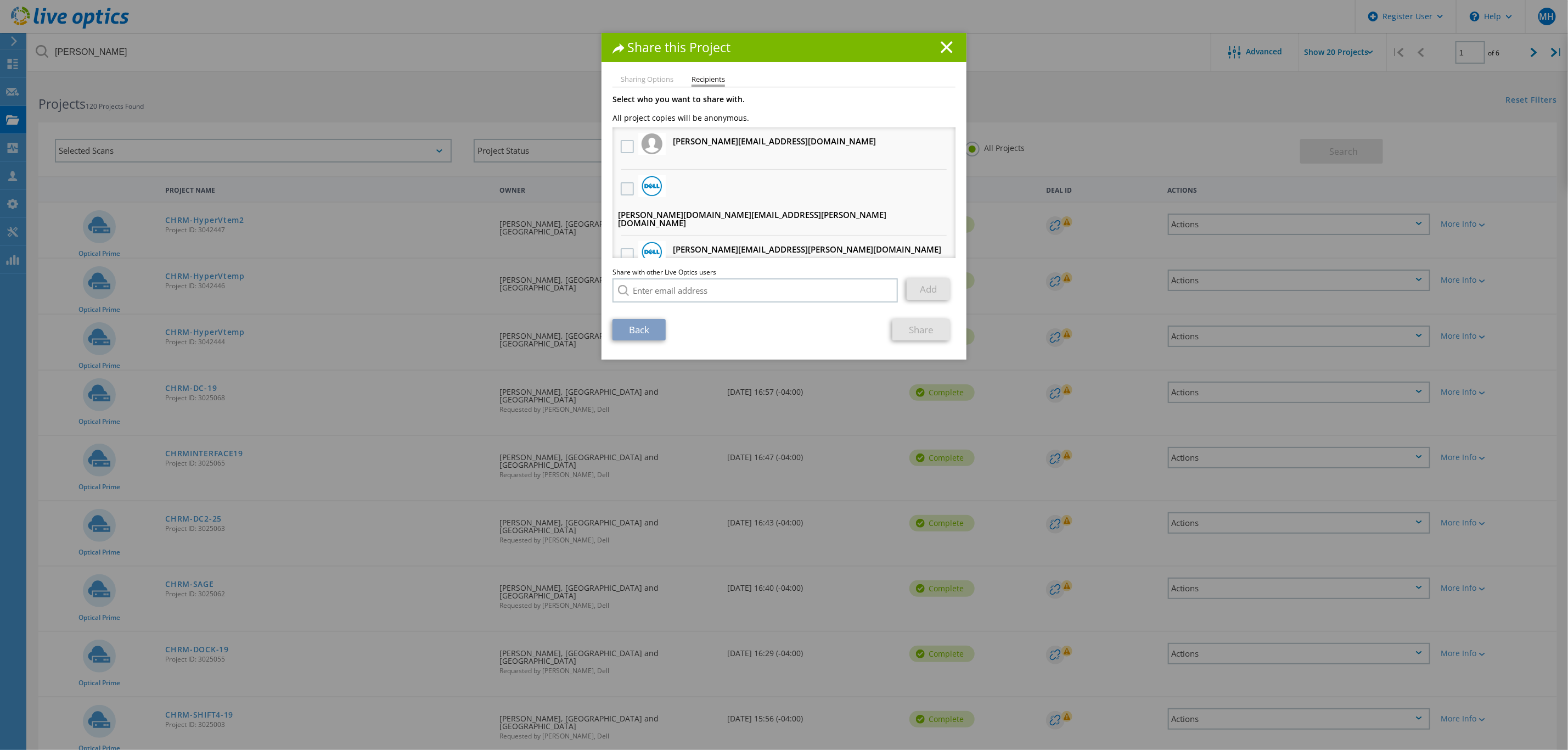
click at [621, 184] on label at bounding box center [629, 189] width 16 height 13
click at [0, 0] on input "checkbox" at bounding box center [0, 0] width 0 height 0
click at [911, 327] on link "Share" at bounding box center [922, 329] width 58 height 21
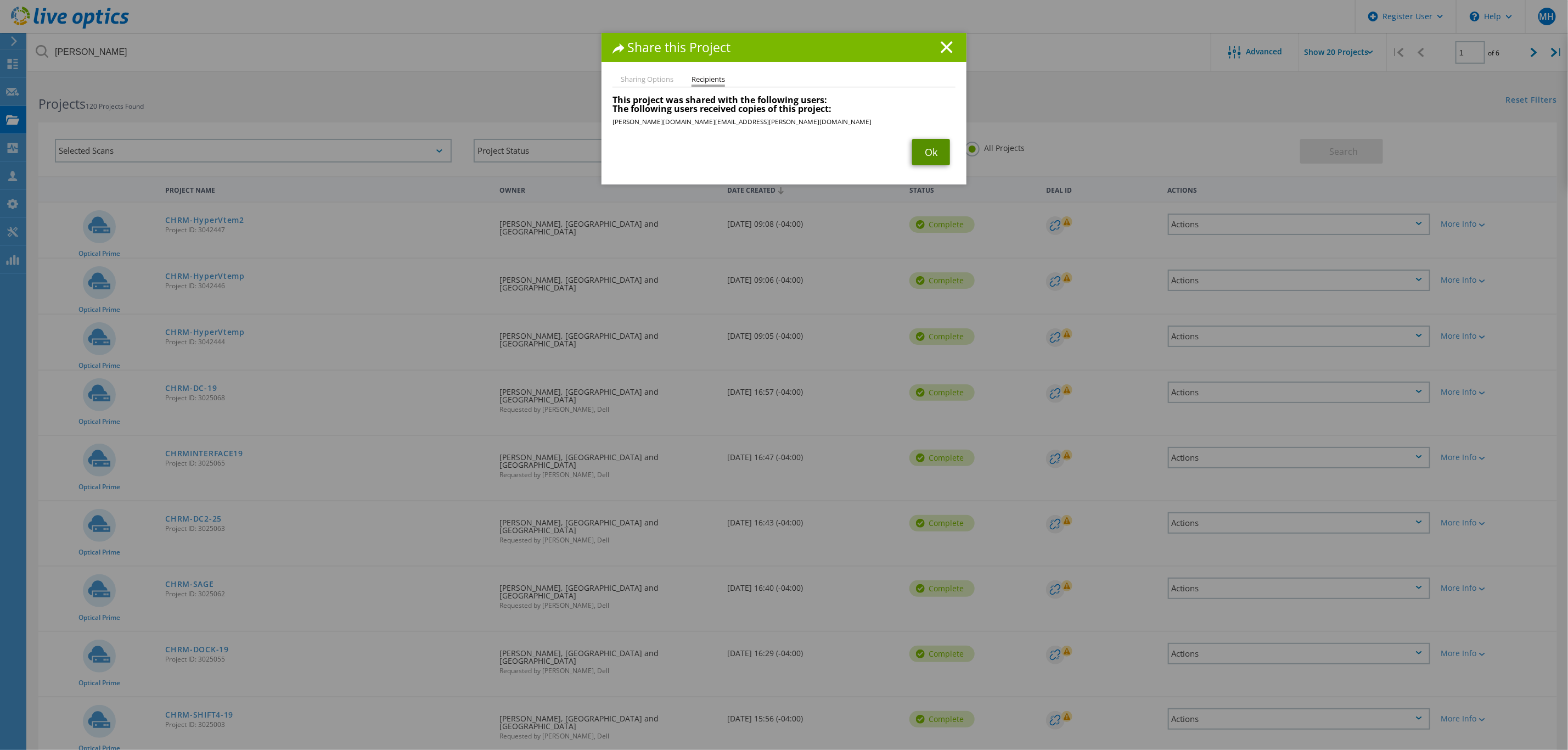
click at [925, 145] on link "Ok" at bounding box center [930, 152] width 38 height 27
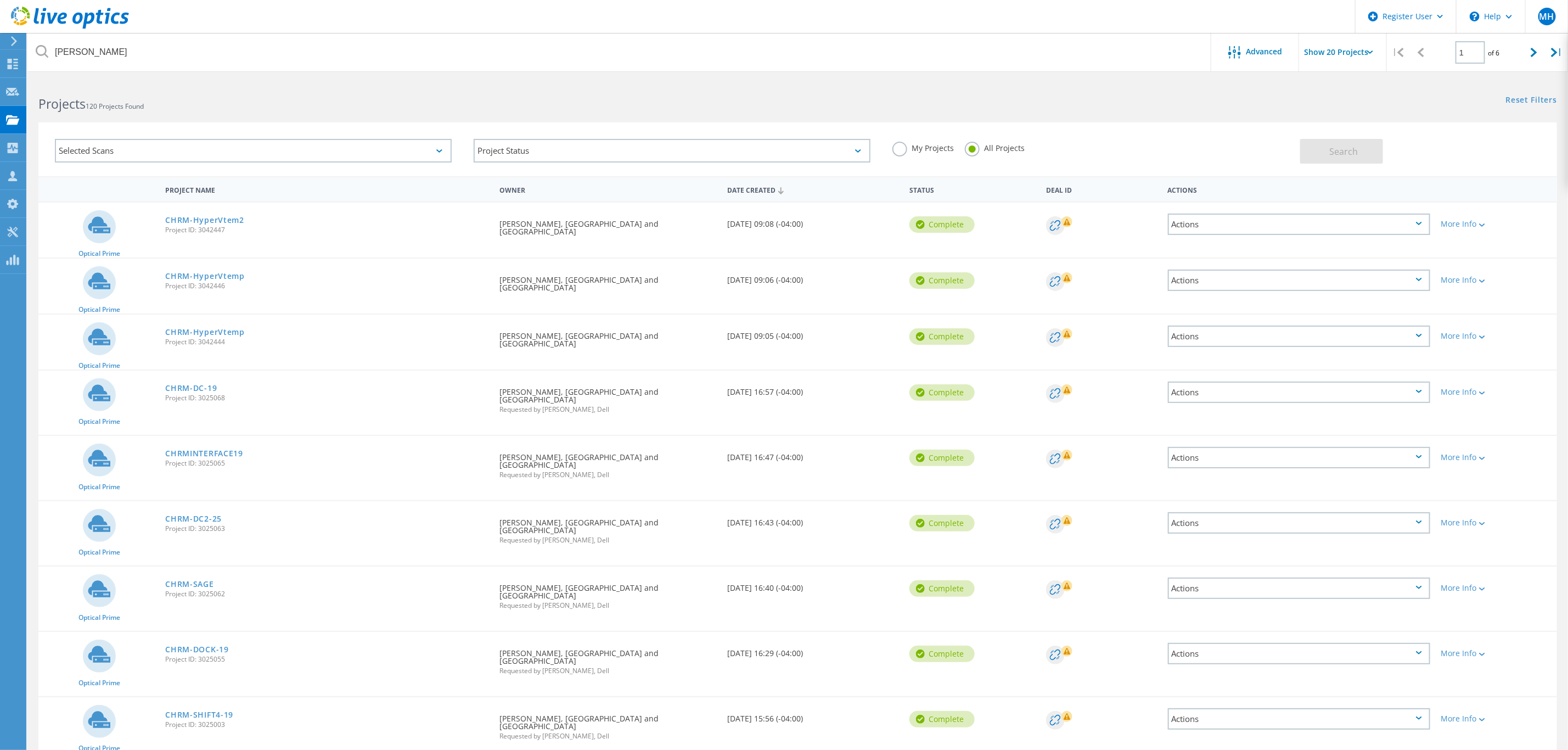
click at [1415, 280] on div "Actions" at bounding box center [1299, 280] width 263 height 21
click at [1210, 290] on div "Share" at bounding box center [1300, 288] width 260 height 17
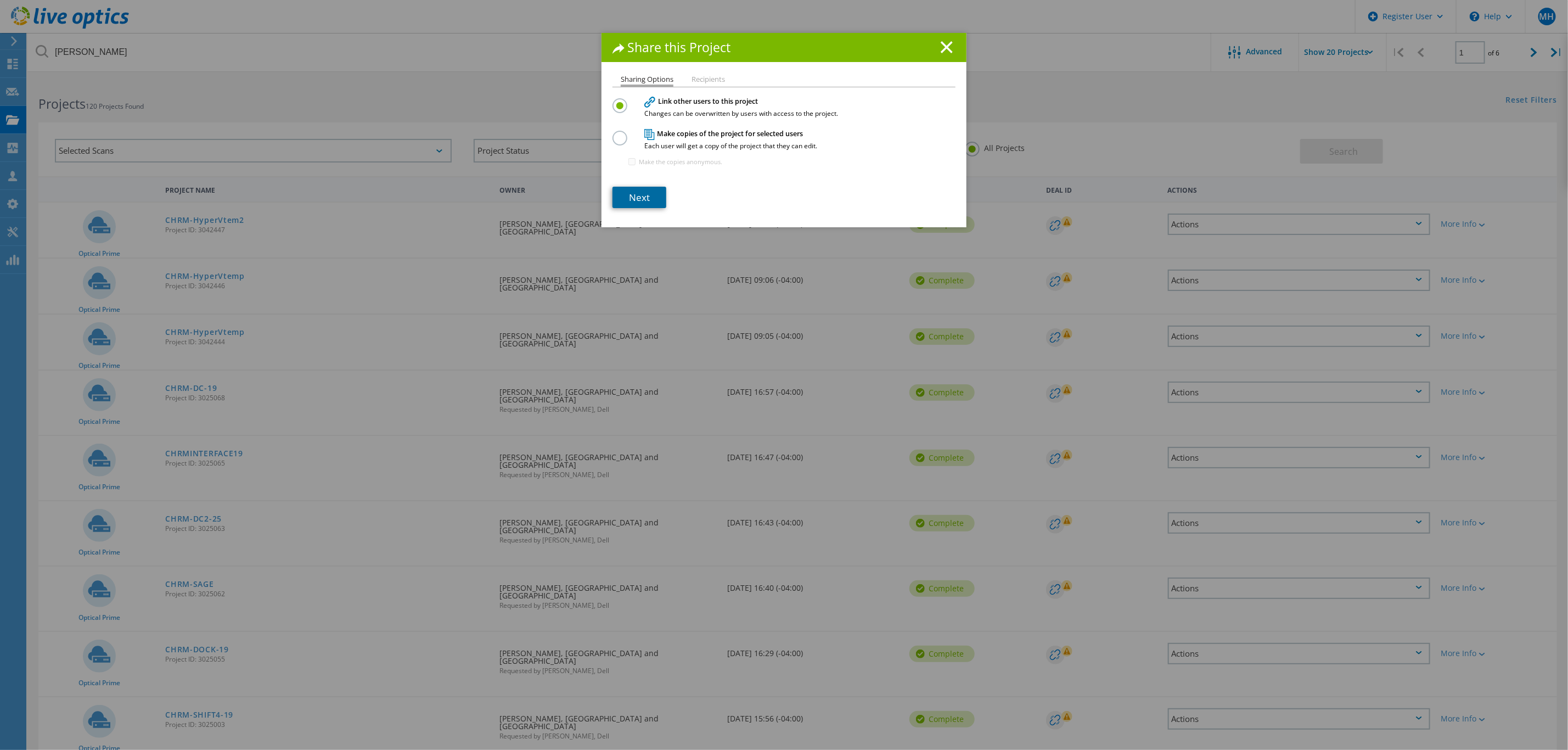
click at [652, 195] on link "Next" at bounding box center [639, 197] width 54 height 21
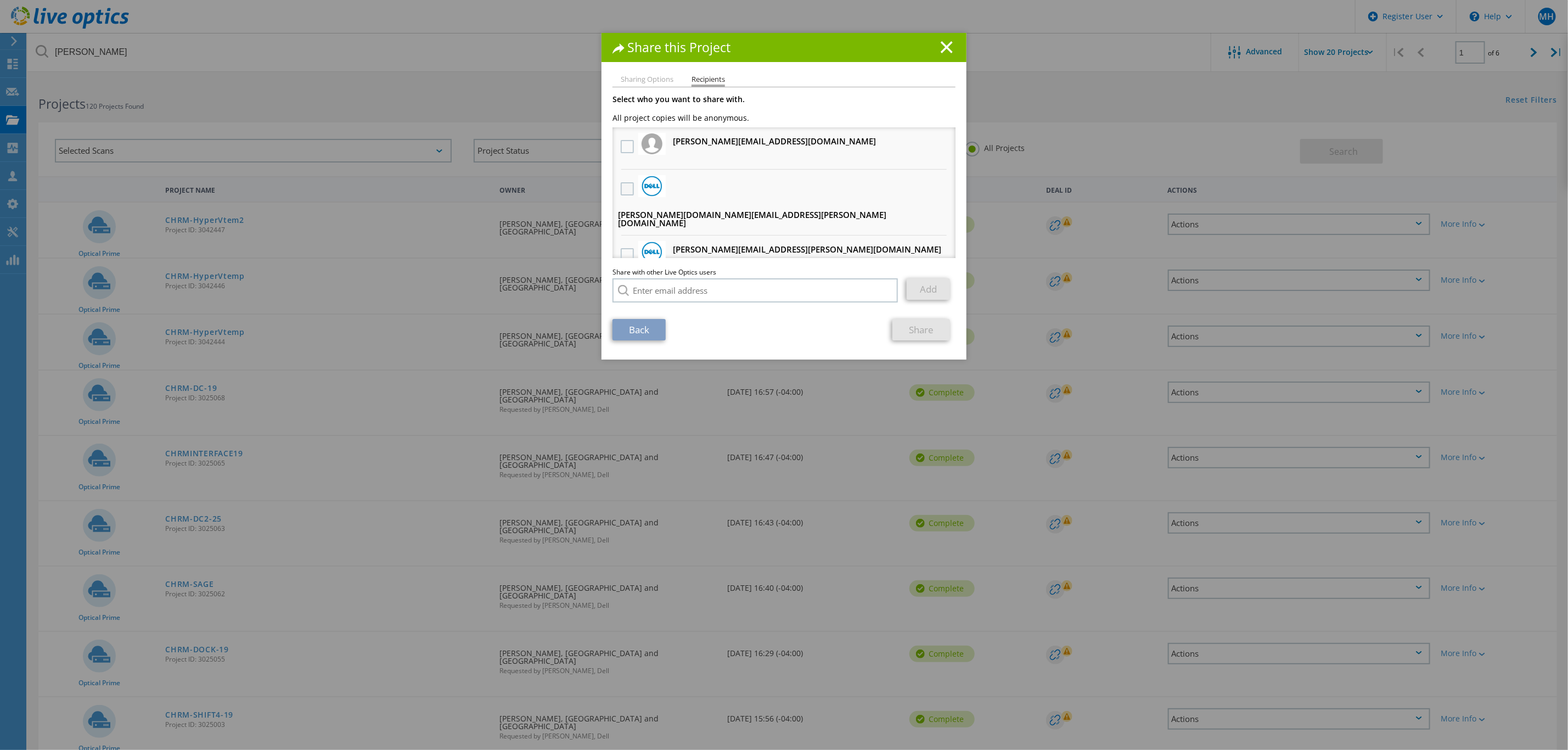
click at [621, 192] on label at bounding box center [629, 189] width 16 height 13
click at [0, 0] on input "checkbox" at bounding box center [0, 0] width 0 height 0
click at [916, 330] on link "Share" at bounding box center [922, 329] width 58 height 21
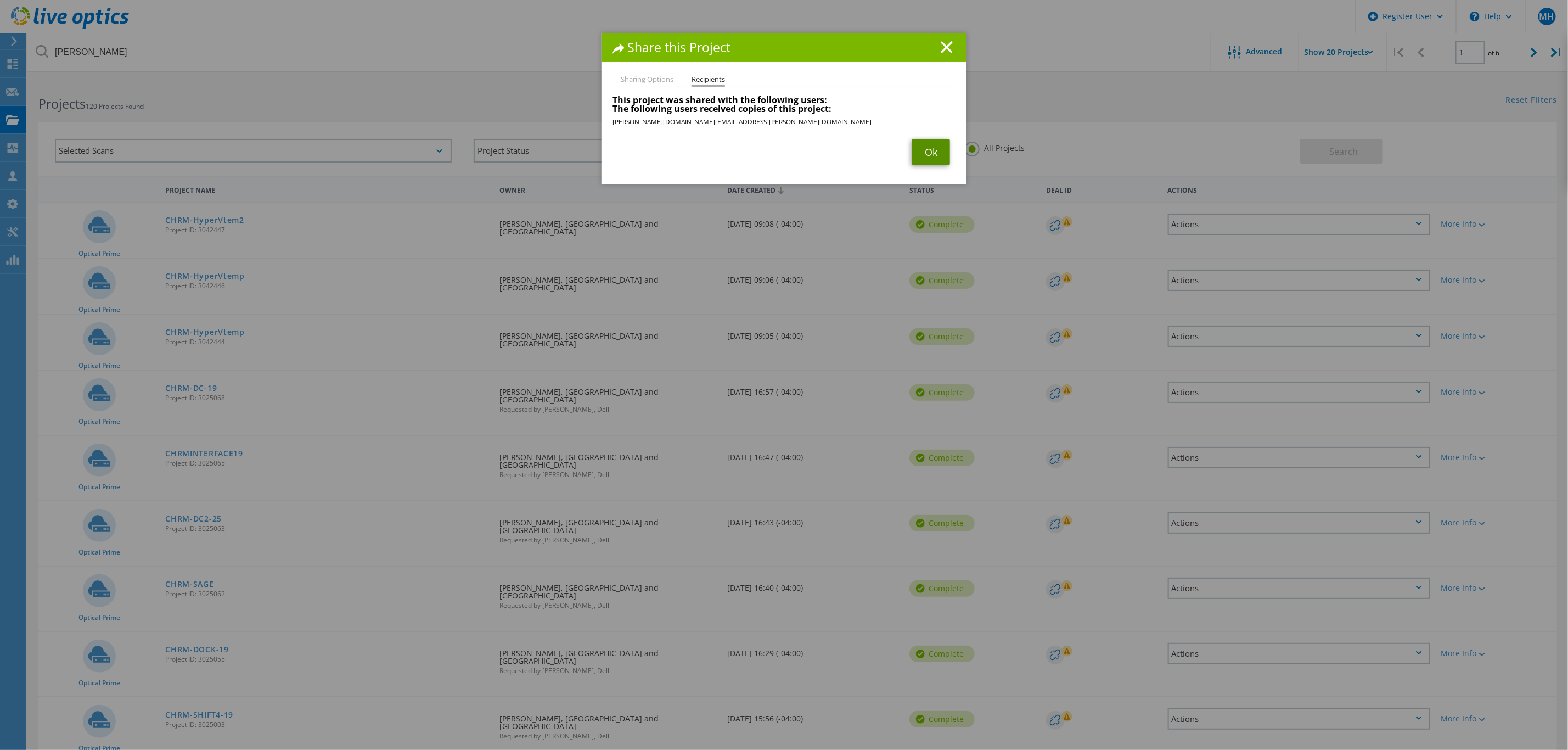
drag, startPoint x: 917, startPoint y: 146, endPoint x: 922, endPoint y: 148, distance: 5.4
click at [919, 148] on link "Ok" at bounding box center [930, 152] width 38 height 27
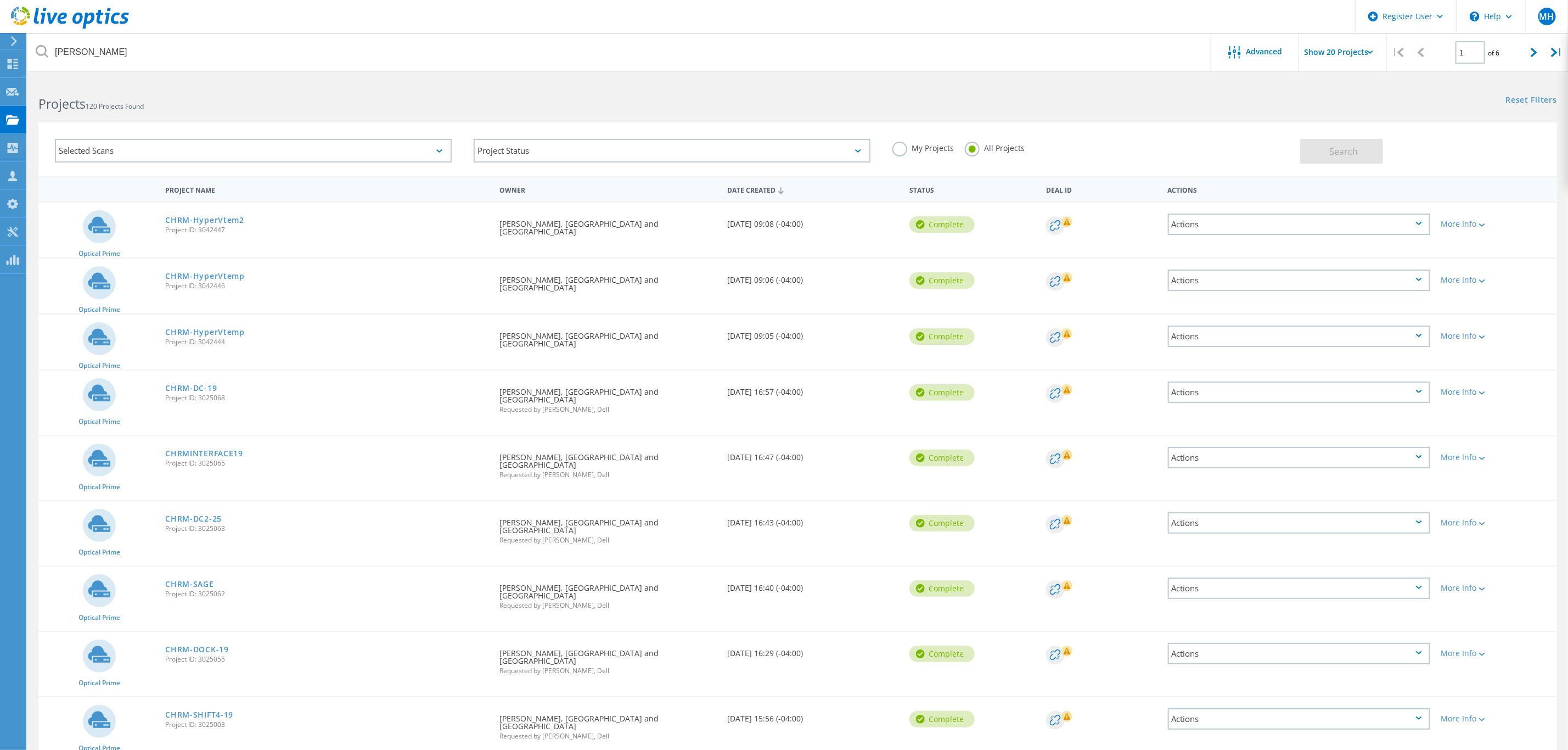
click at [1414, 333] on div "Actions" at bounding box center [1299, 336] width 263 height 21
click at [1237, 339] on div "Share" at bounding box center [1300, 345] width 260 height 17
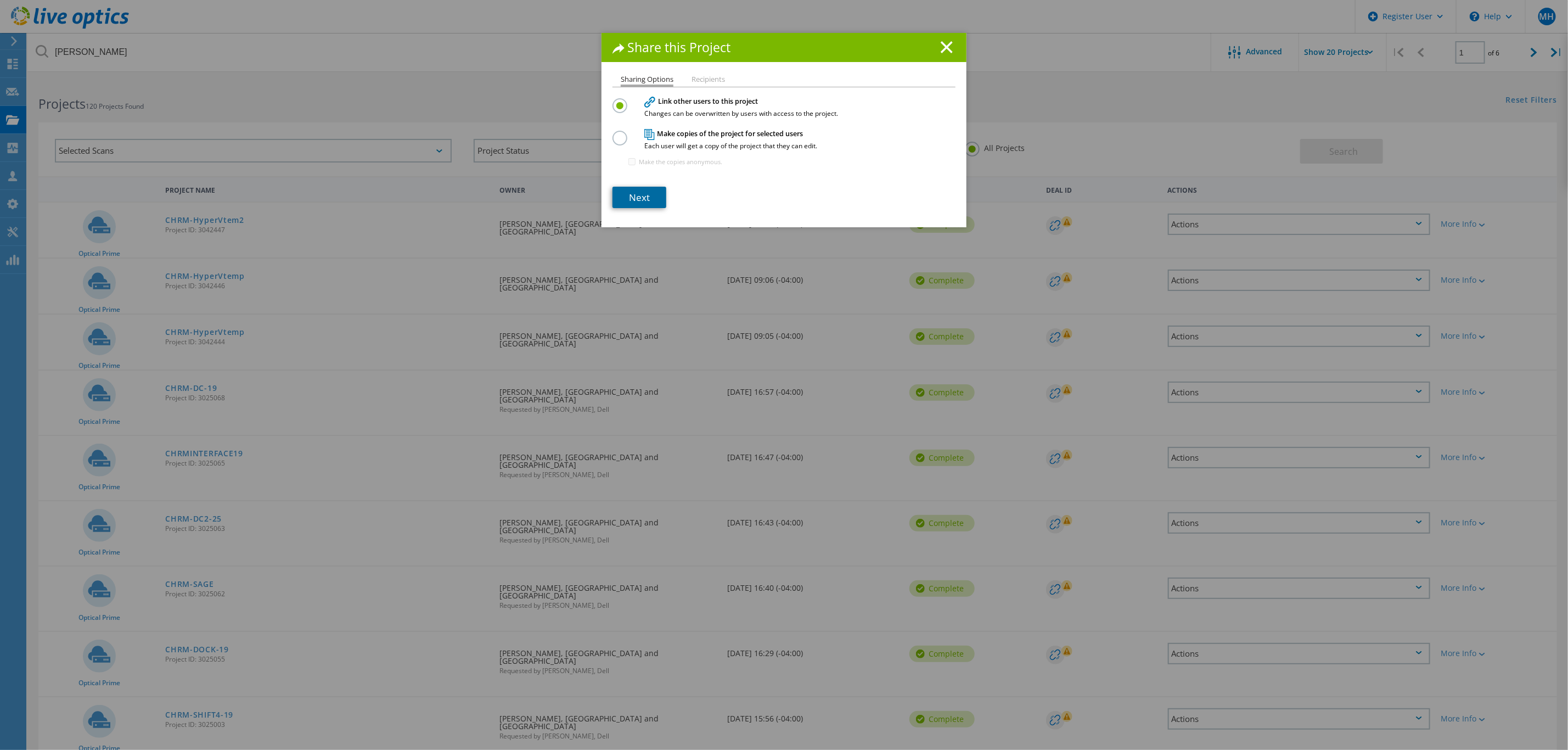
click at [634, 201] on link "Next" at bounding box center [639, 197] width 54 height 21
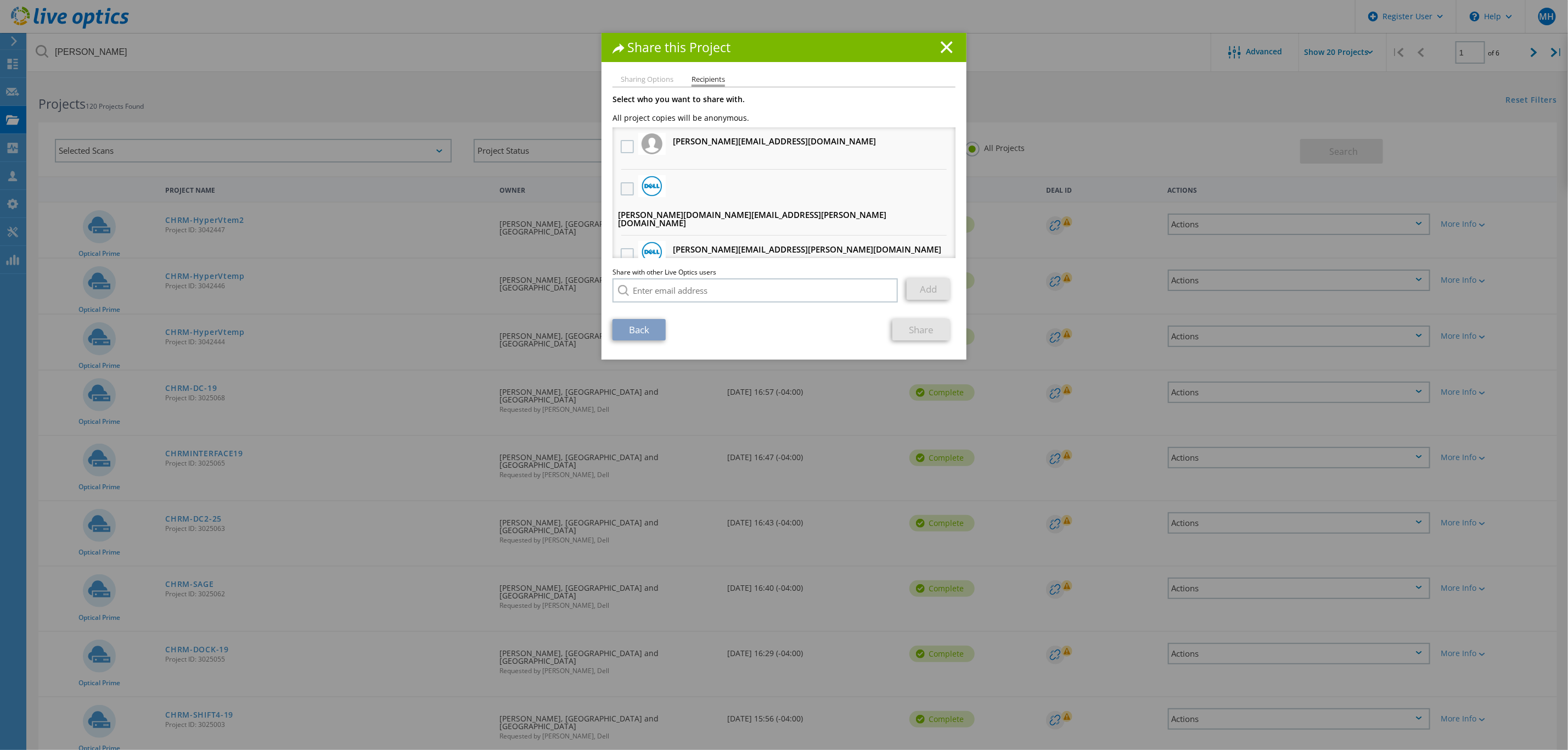
click at [621, 192] on label at bounding box center [629, 189] width 16 height 13
click at [0, 0] on input "checkbox" at bounding box center [0, 0] width 0 height 0
click at [908, 325] on link "Share" at bounding box center [922, 329] width 58 height 21
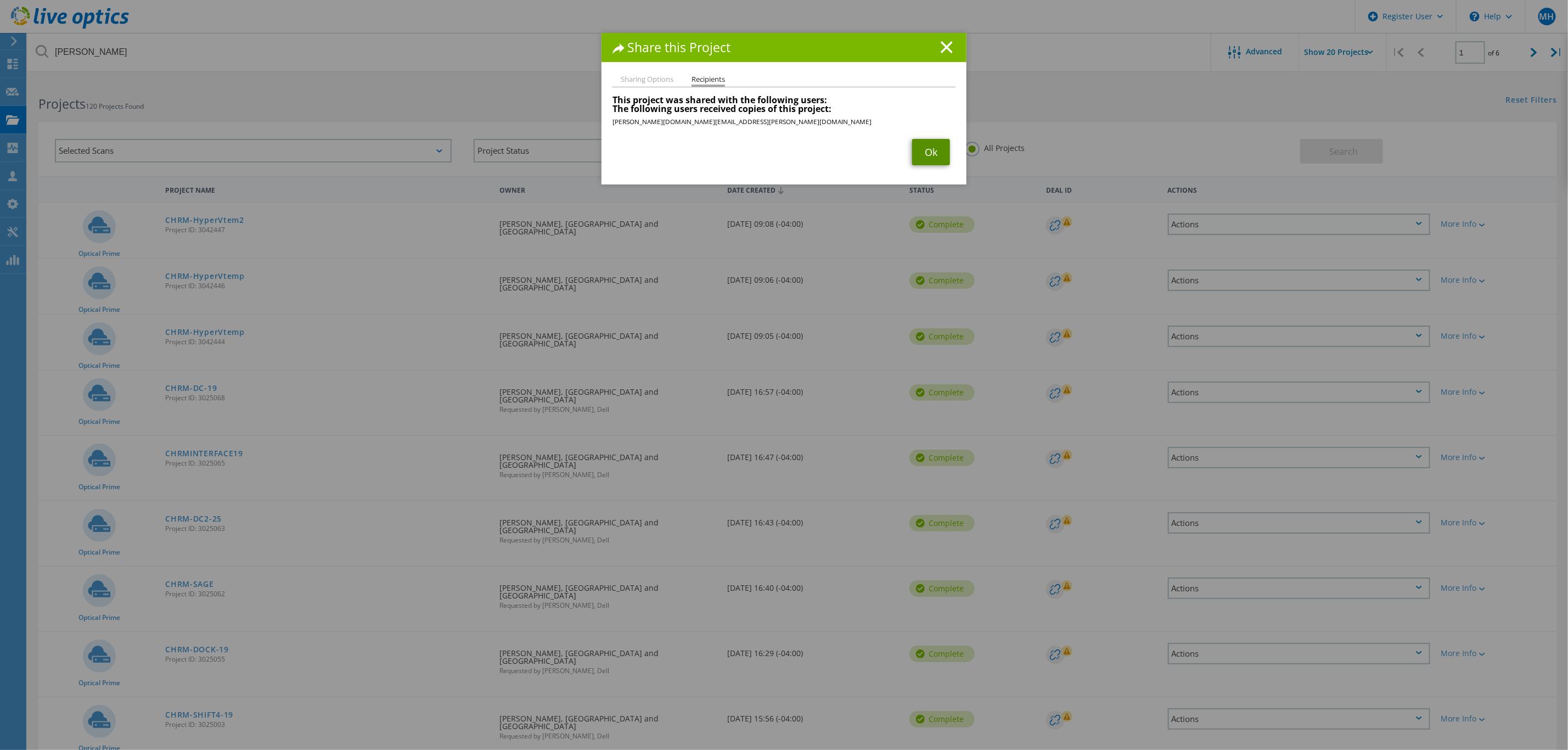
click at [920, 150] on link "Ok" at bounding box center [930, 152] width 38 height 27
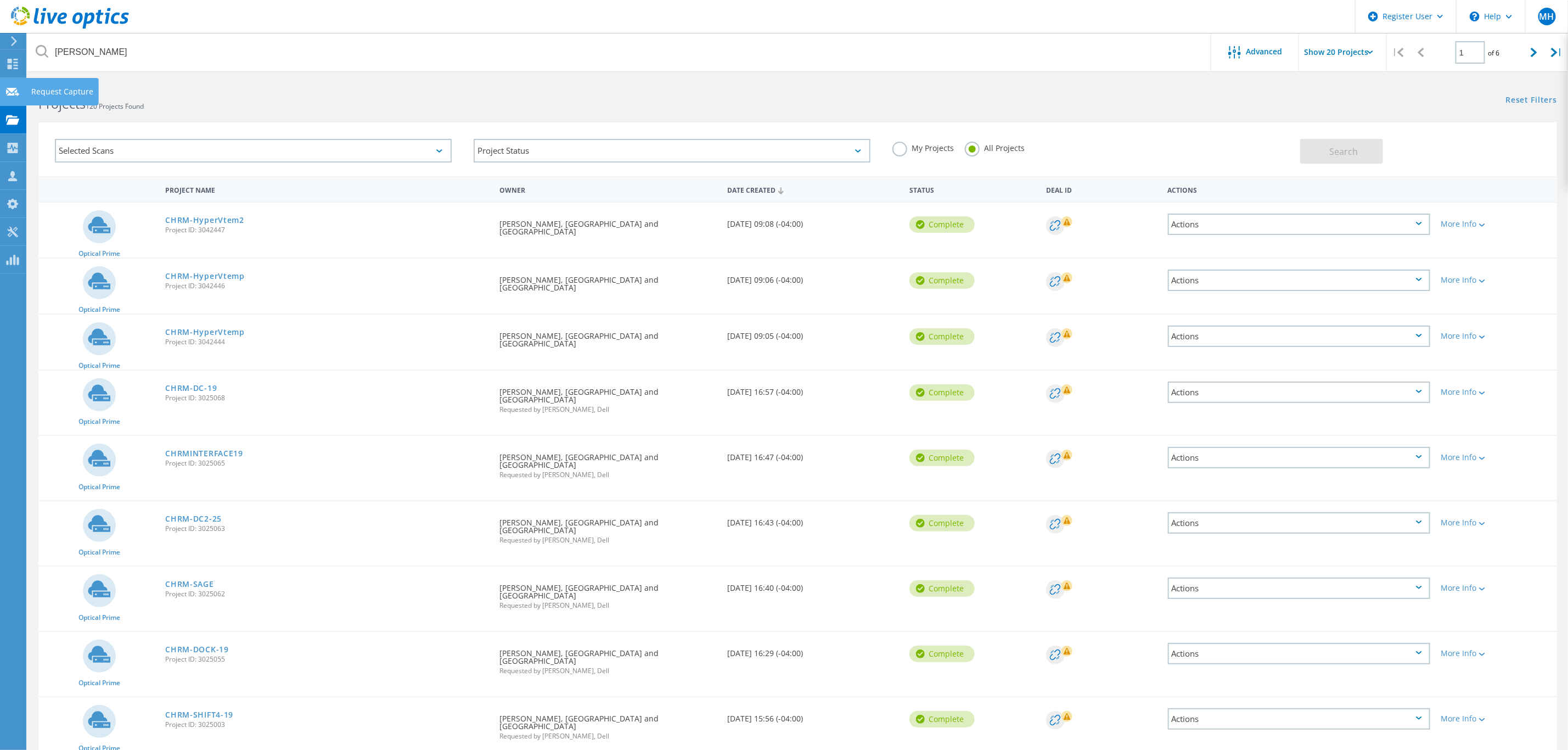
click at [9, 95] on use at bounding box center [13, 91] width 13 height 8
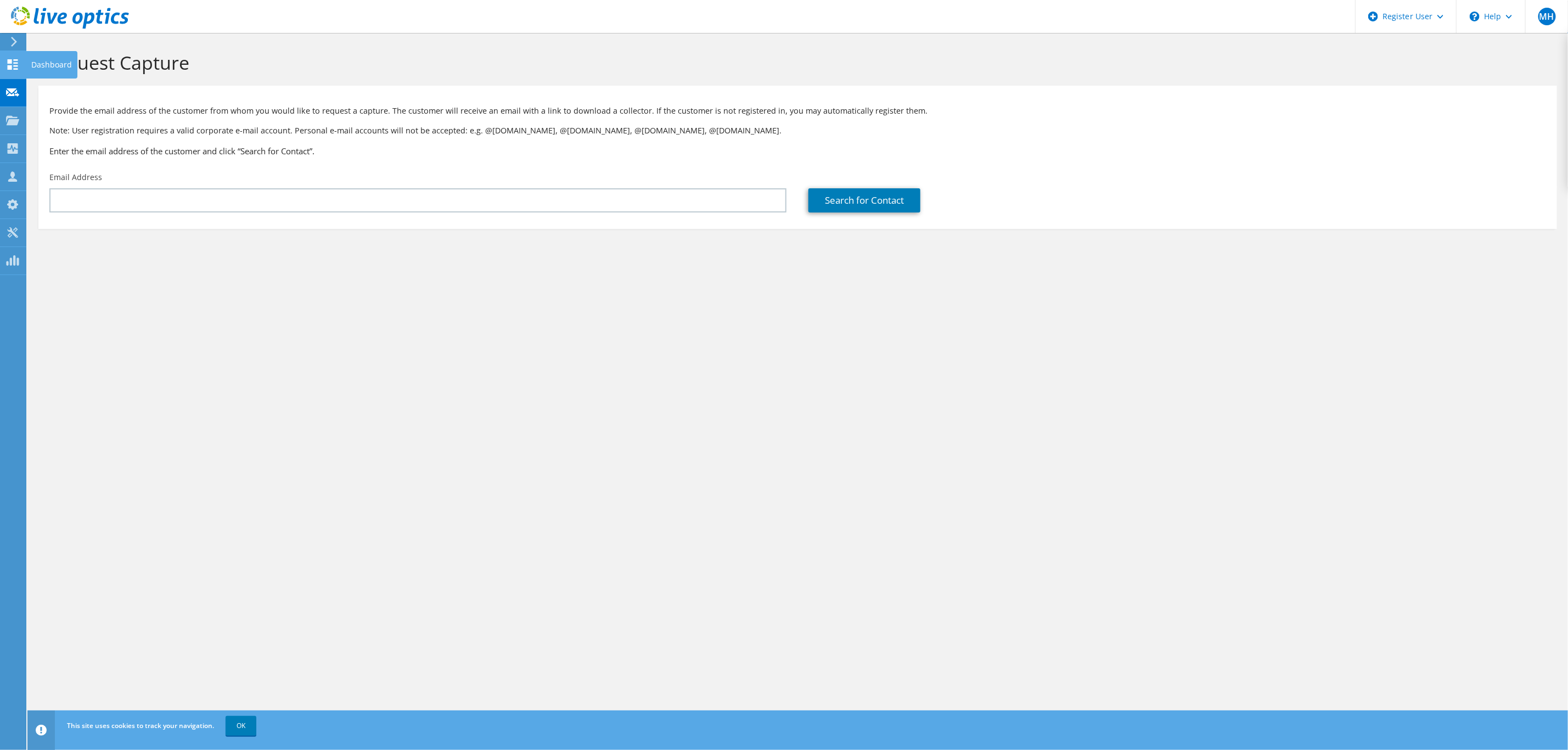
click at [9, 65] on use at bounding box center [13, 64] width 10 height 10
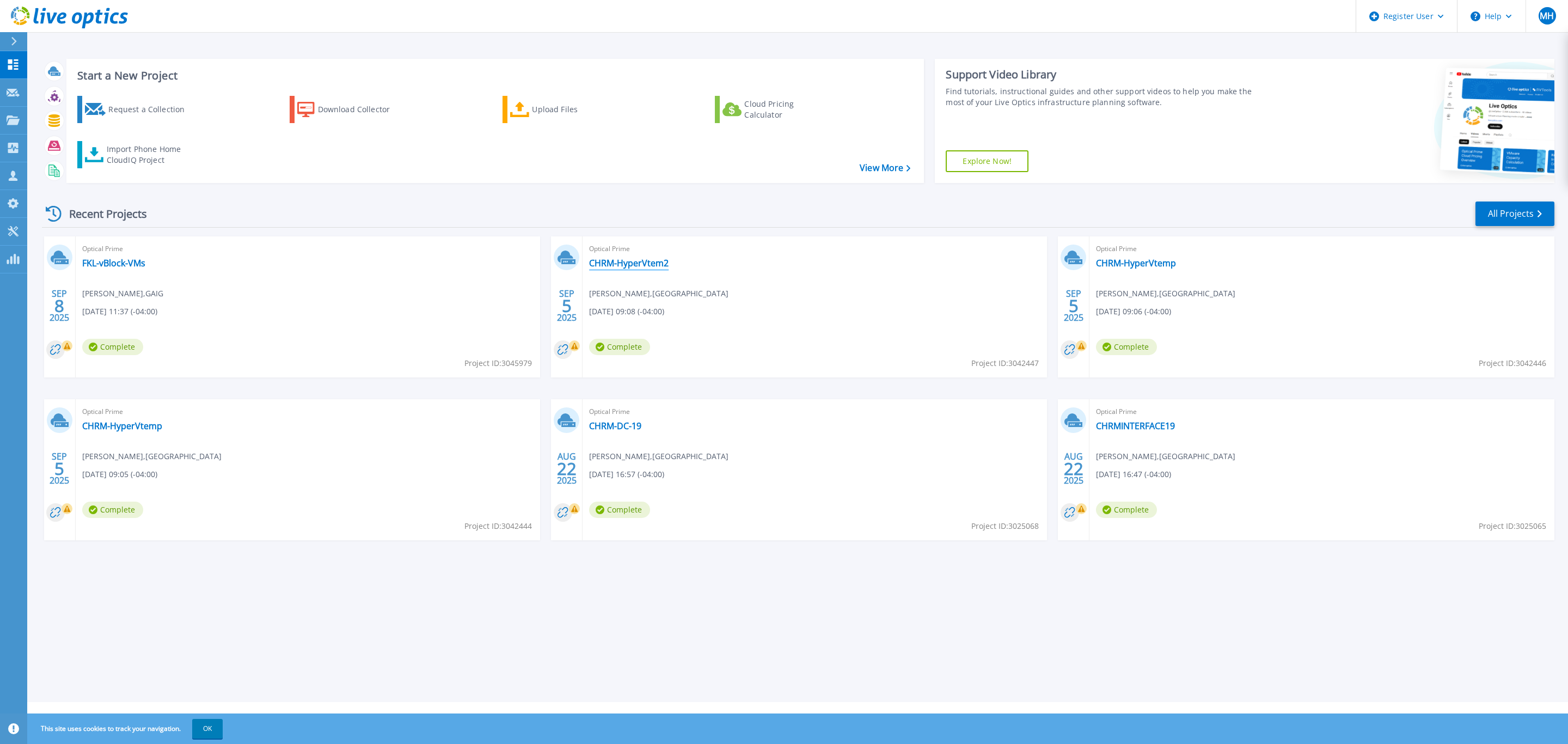
click at [608, 265] on link "CHRM-HyperVtem2" at bounding box center [629, 263] width 79 height 11
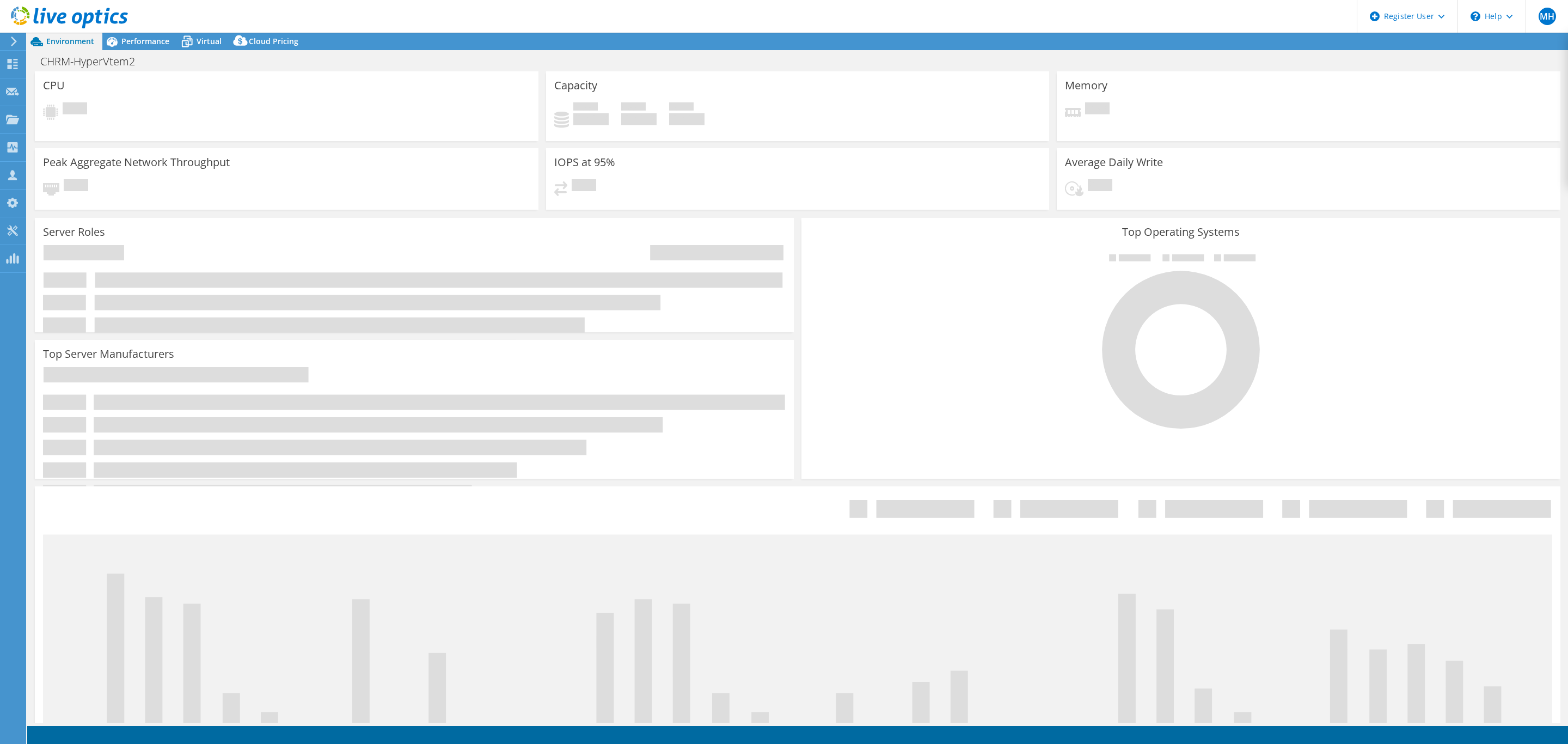
select select "USD"
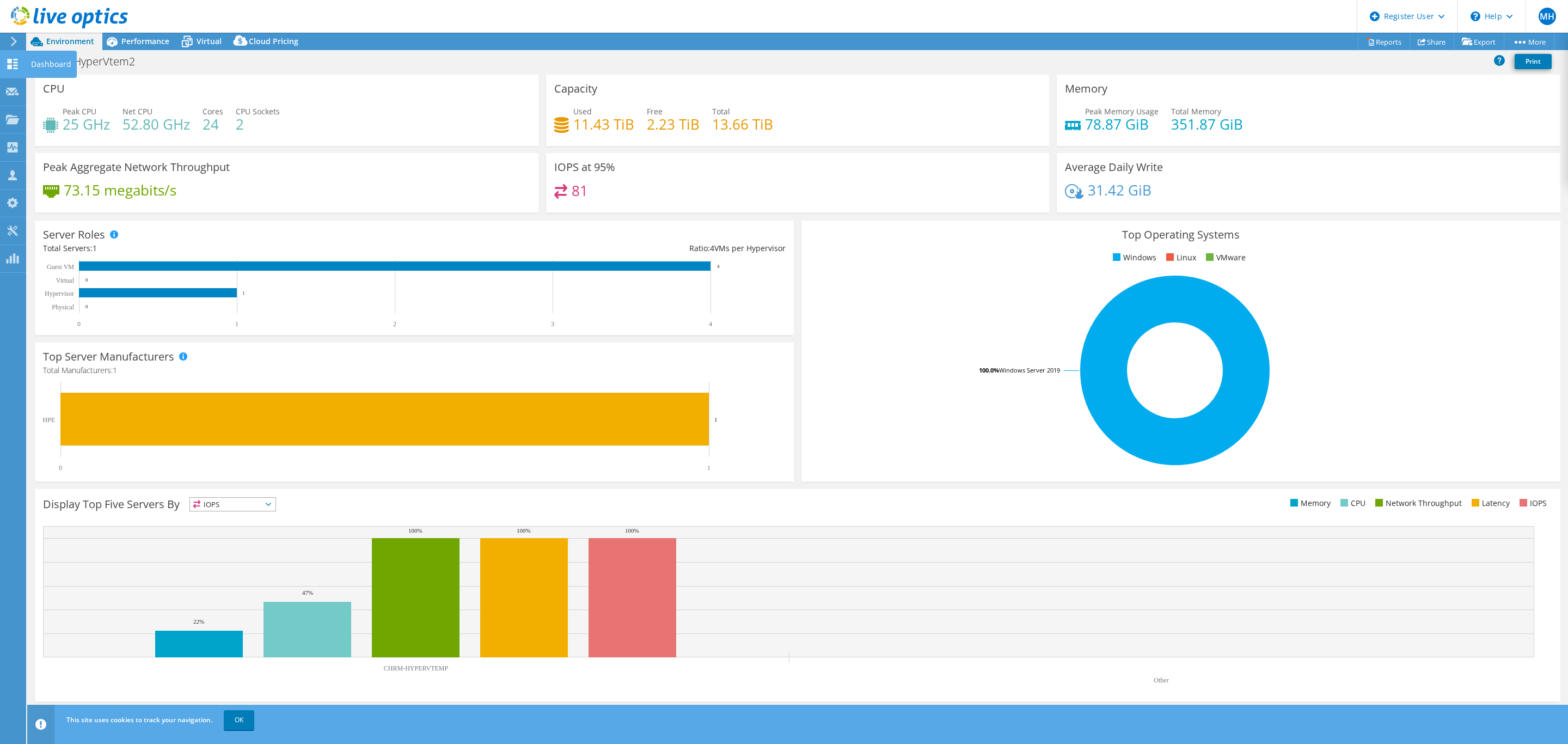
click at [41, 62] on div "Dashboard" at bounding box center [51, 64] width 51 height 27
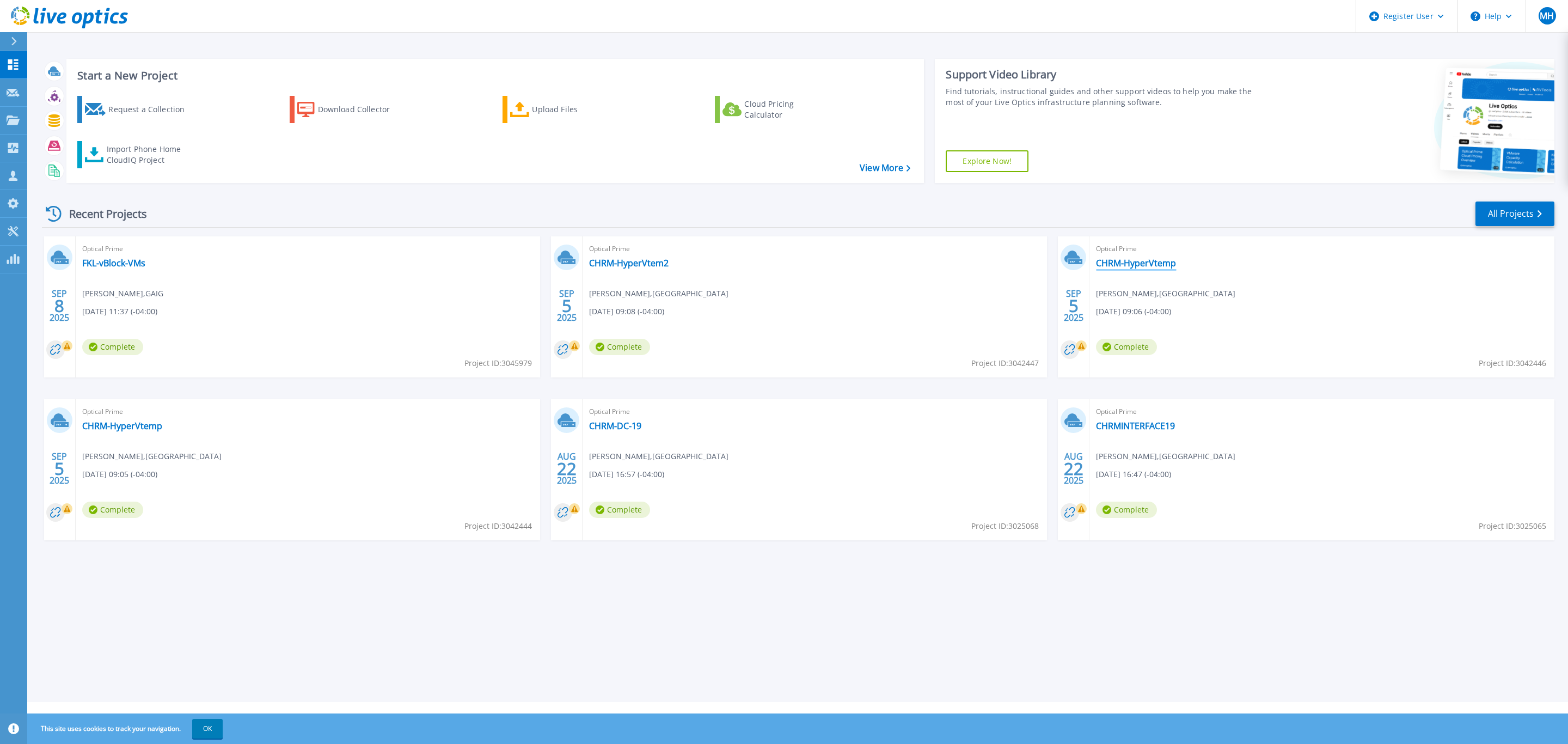
click at [1132, 265] on link "CHRM-HyperVtemp" at bounding box center [1136, 263] width 80 height 11
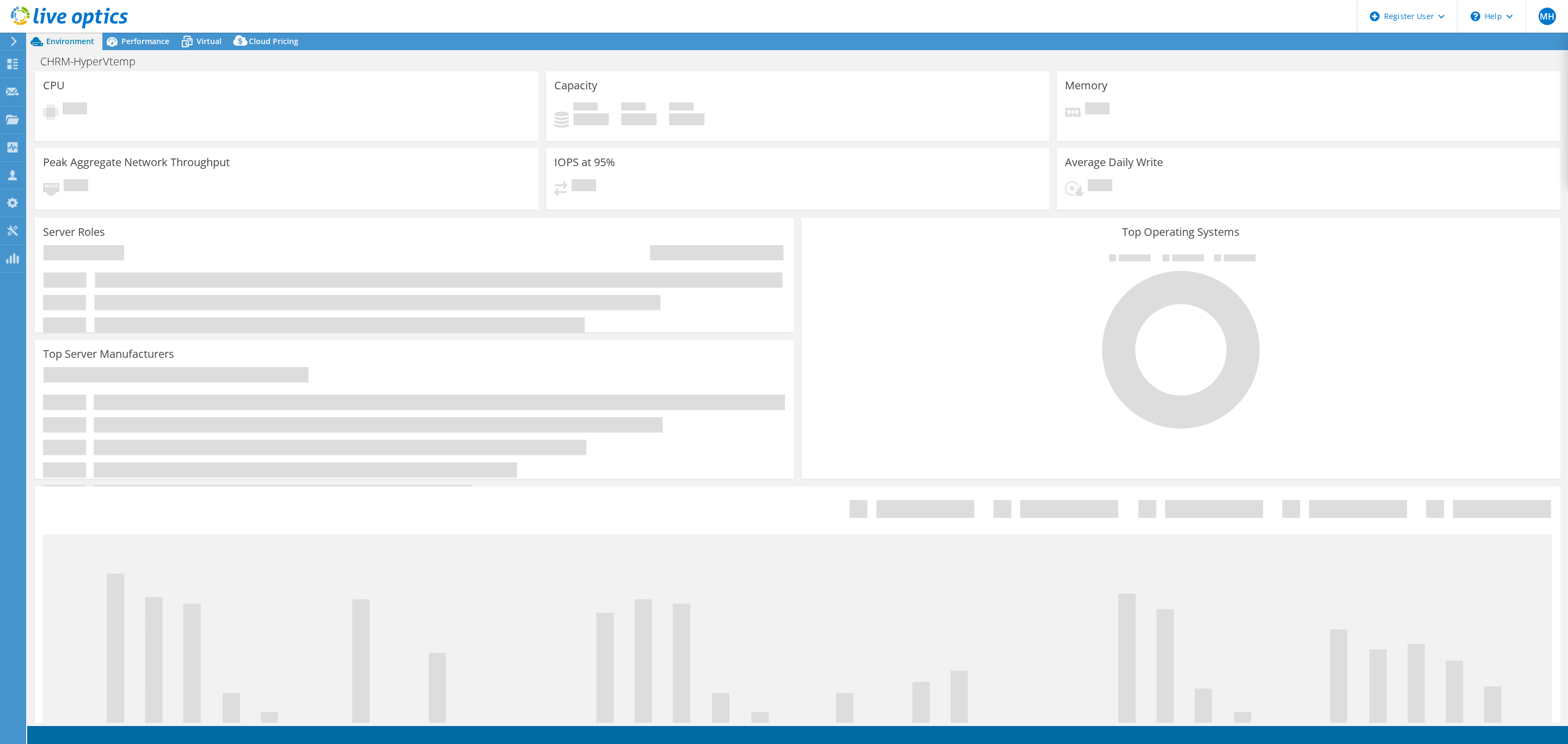
select select "USD"
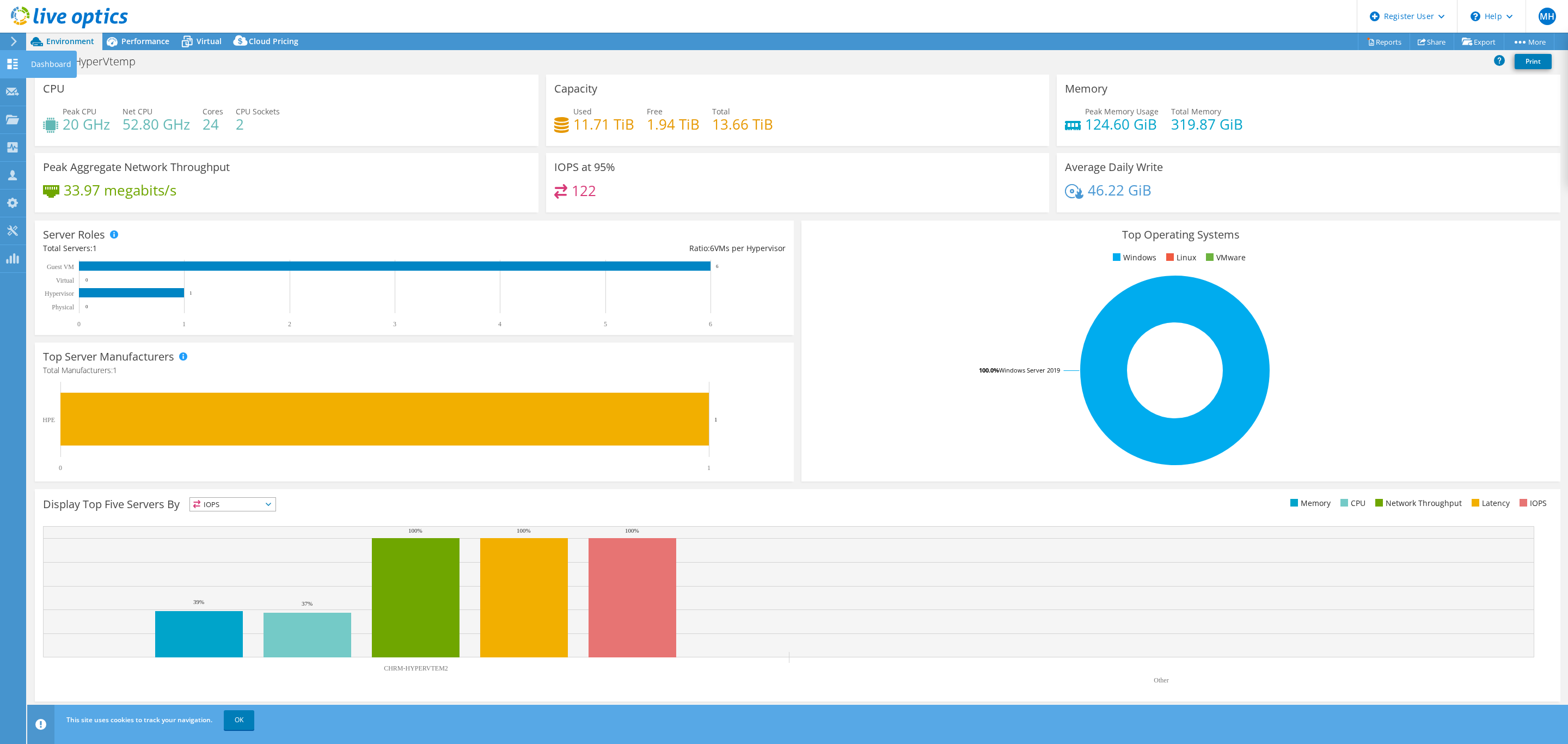
click at [12, 62] on use at bounding box center [12, 64] width 10 height 10
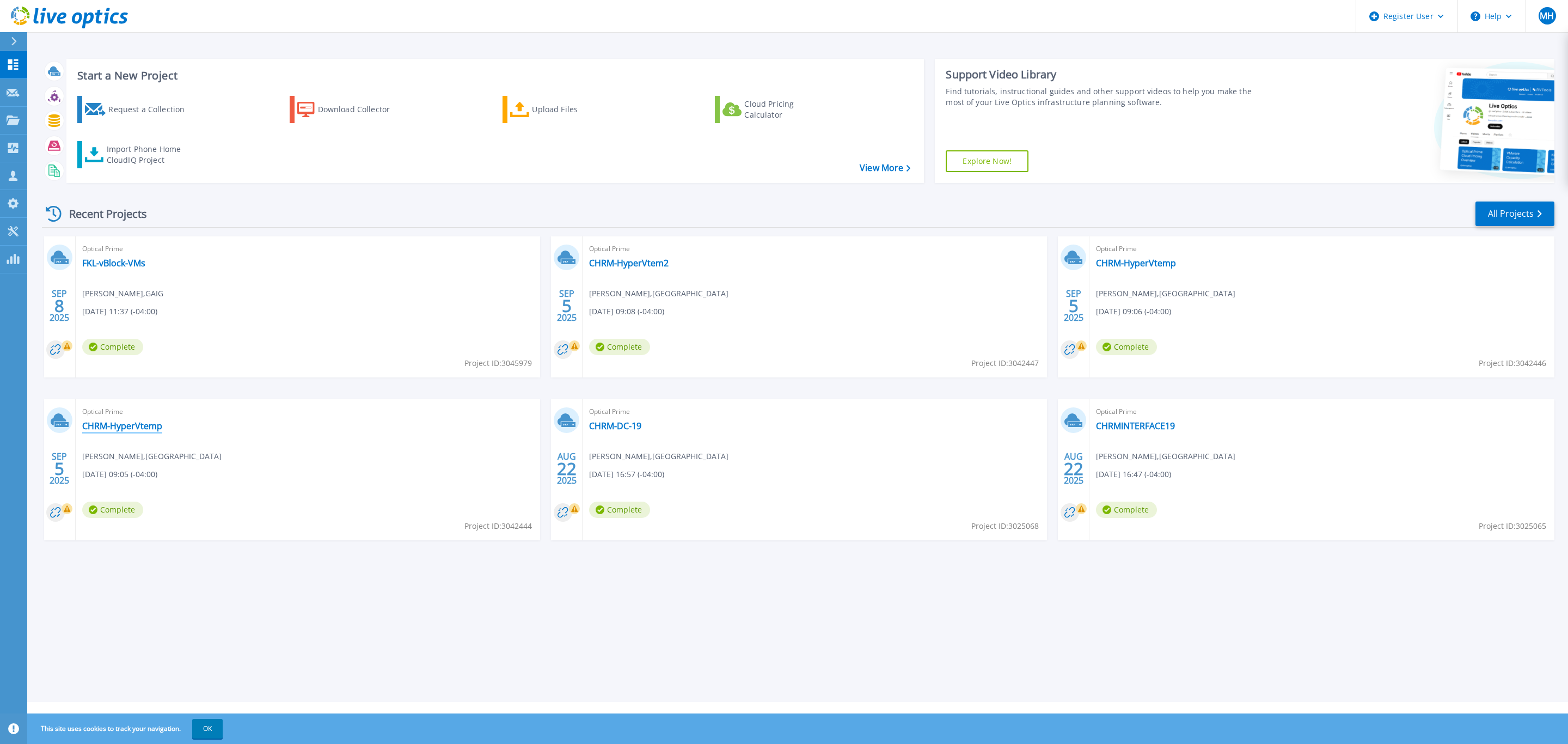
click at [101, 423] on link "CHRM-HyperVtemp" at bounding box center [122, 426] width 80 height 11
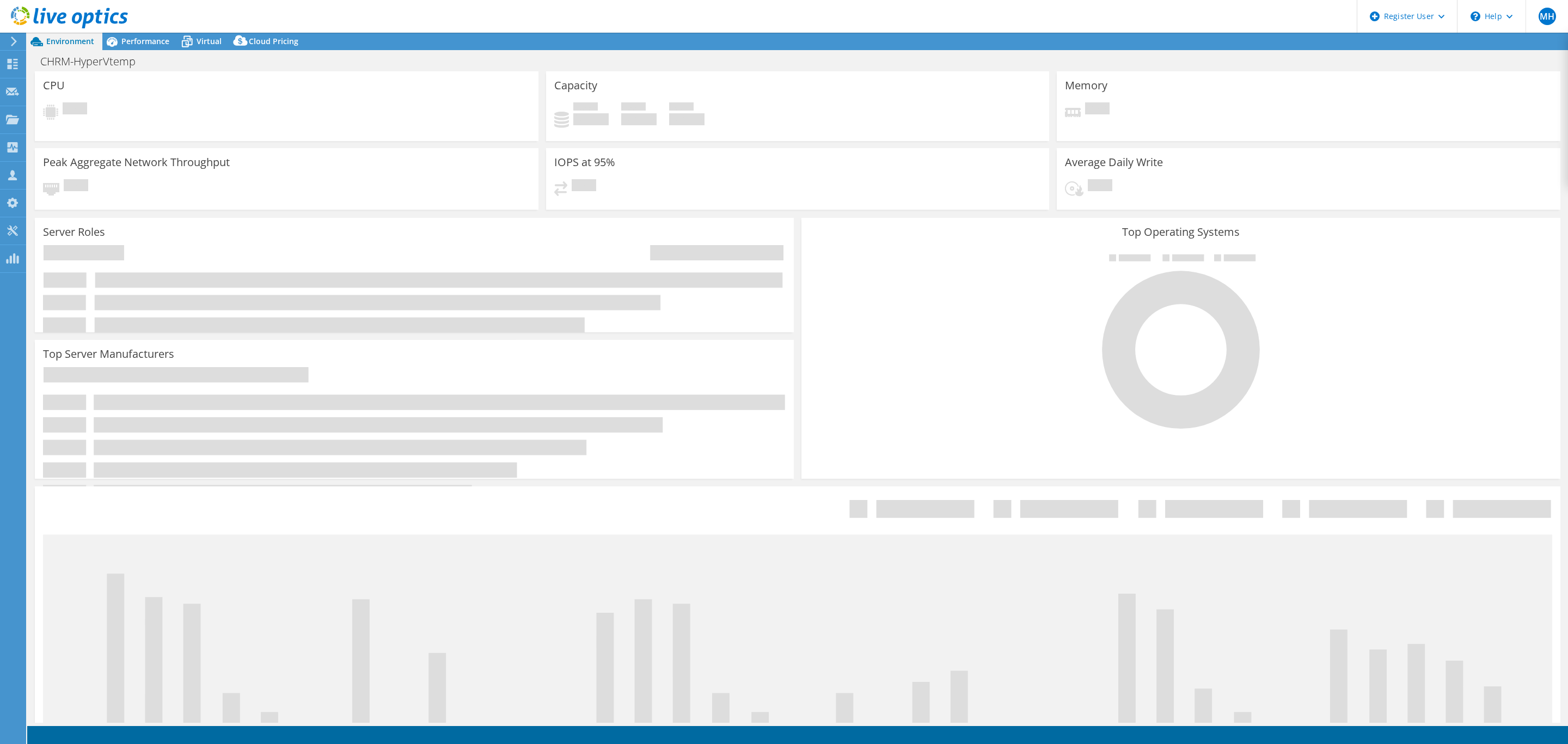
select select "USD"
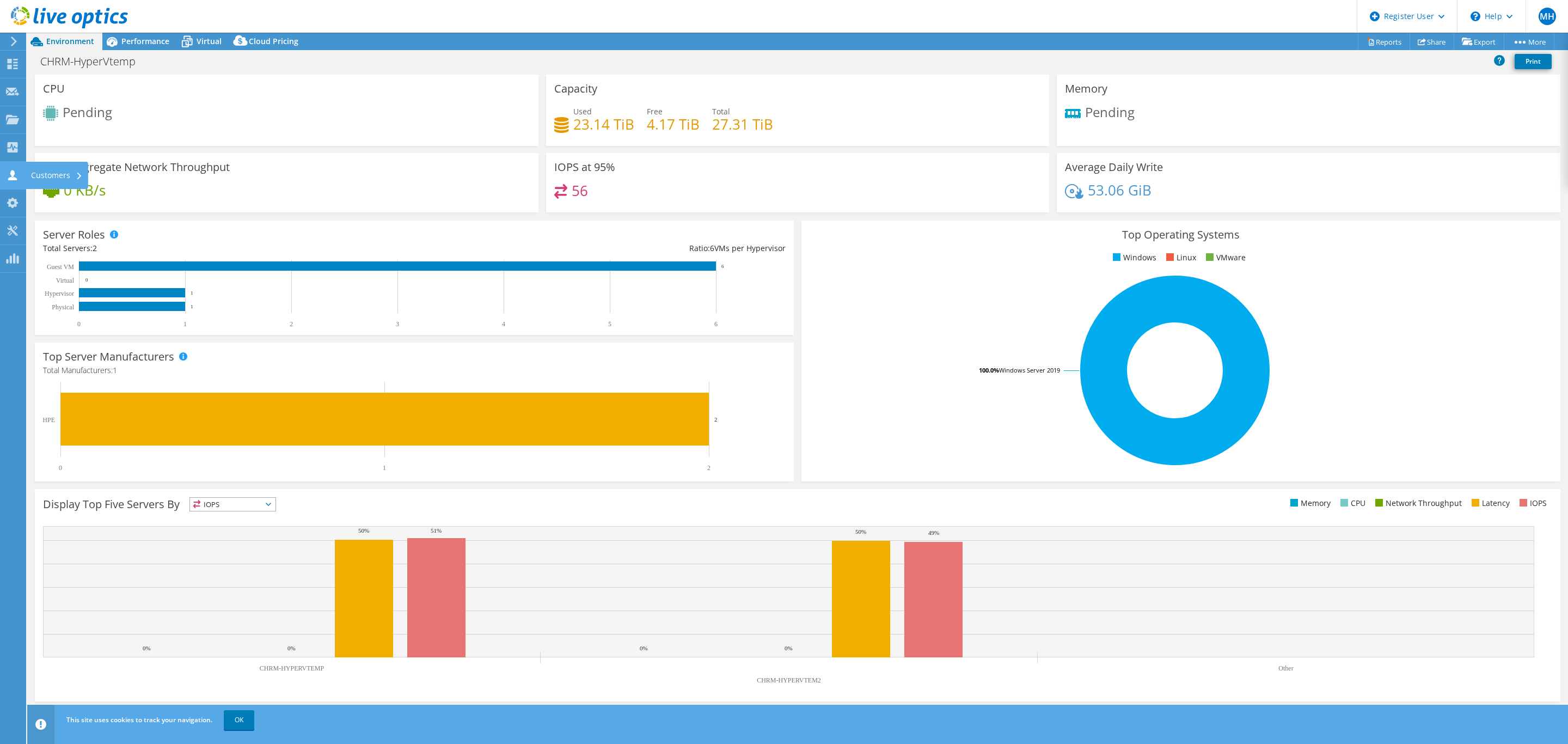
click at [8, 178] on use at bounding box center [12, 175] width 9 height 10
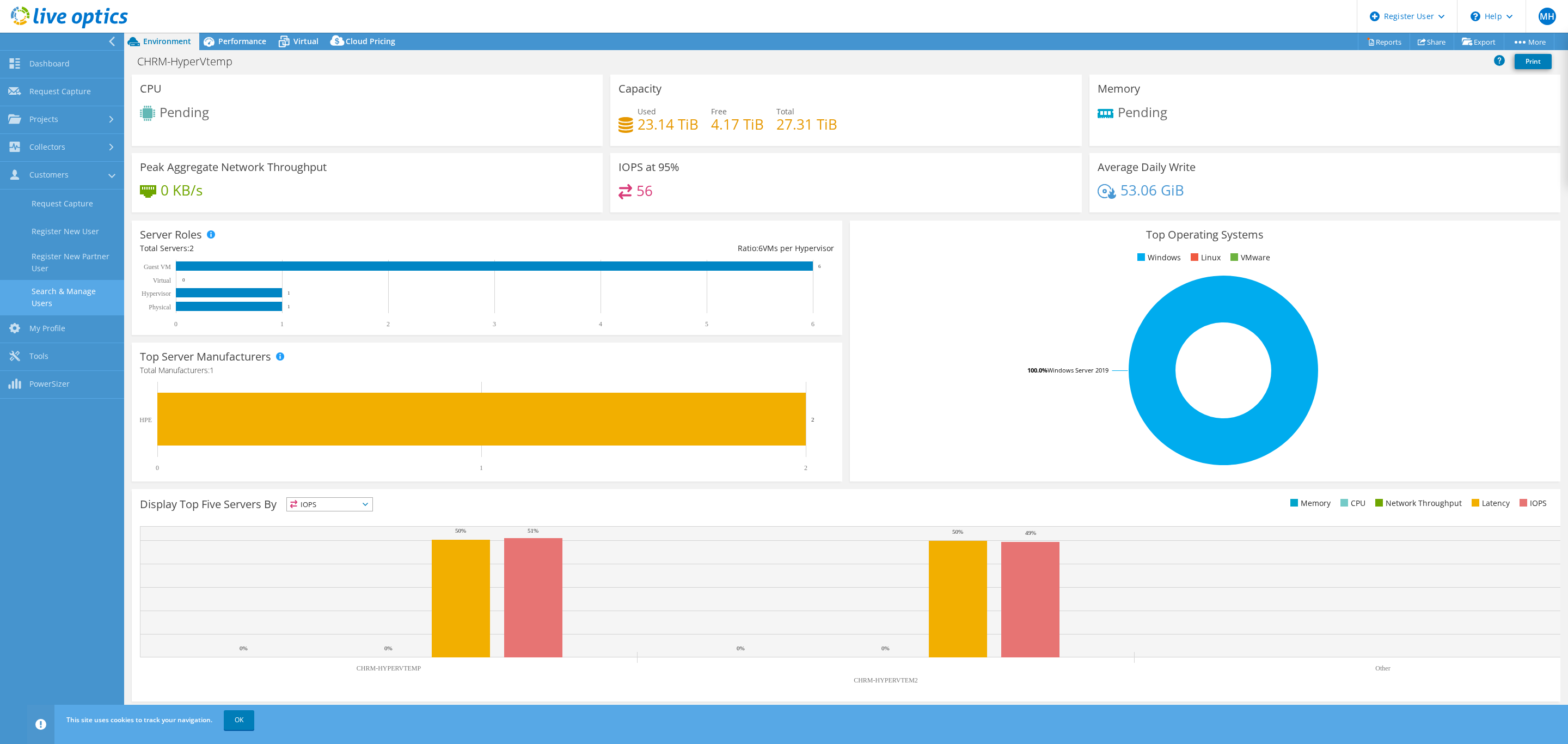
click at [73, 294] on link "Search & Manage Users" at bounding box center [62, 296] width 124 height 34
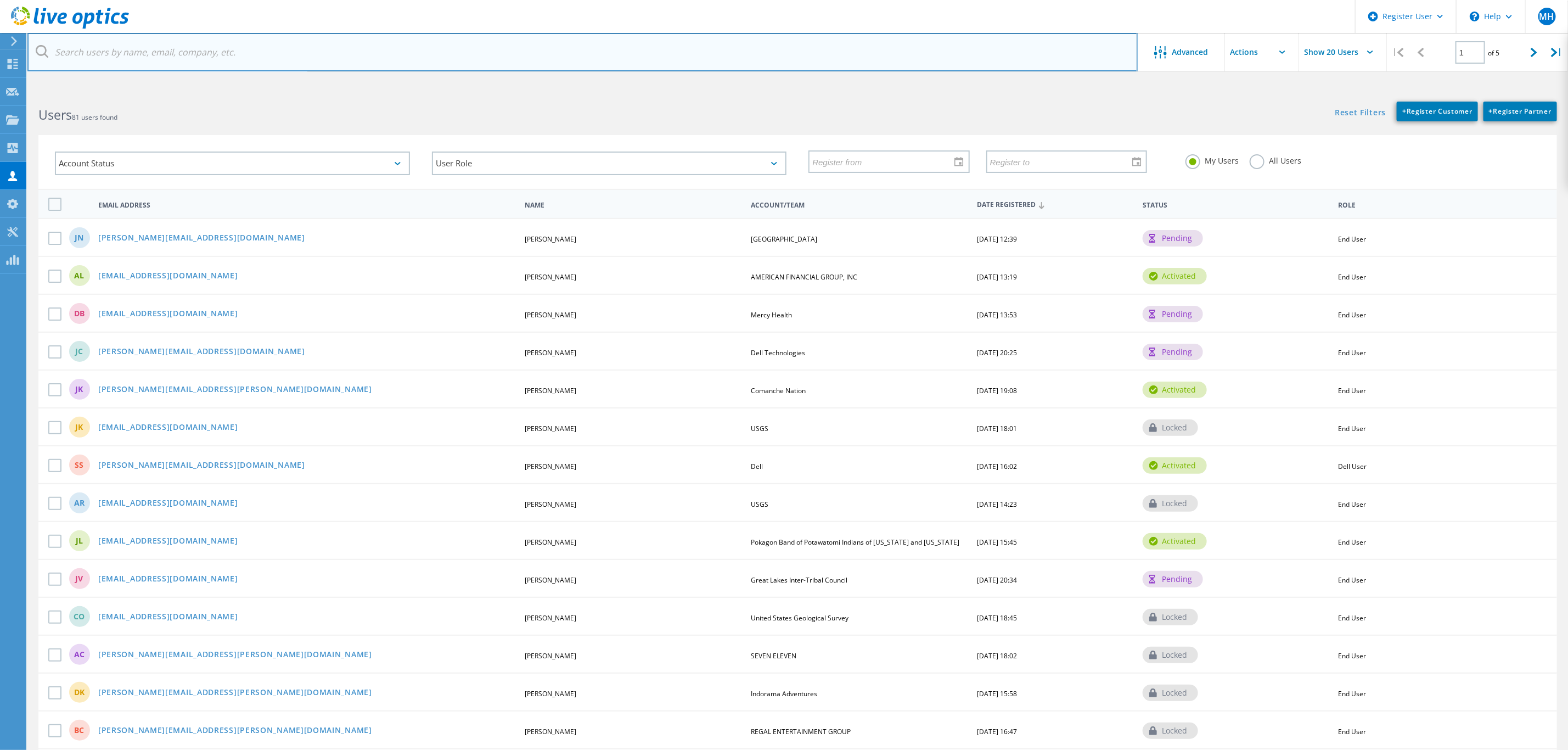
click at [124, 44] on input "text" at bounding box center [582, 53] width 1110 height 38
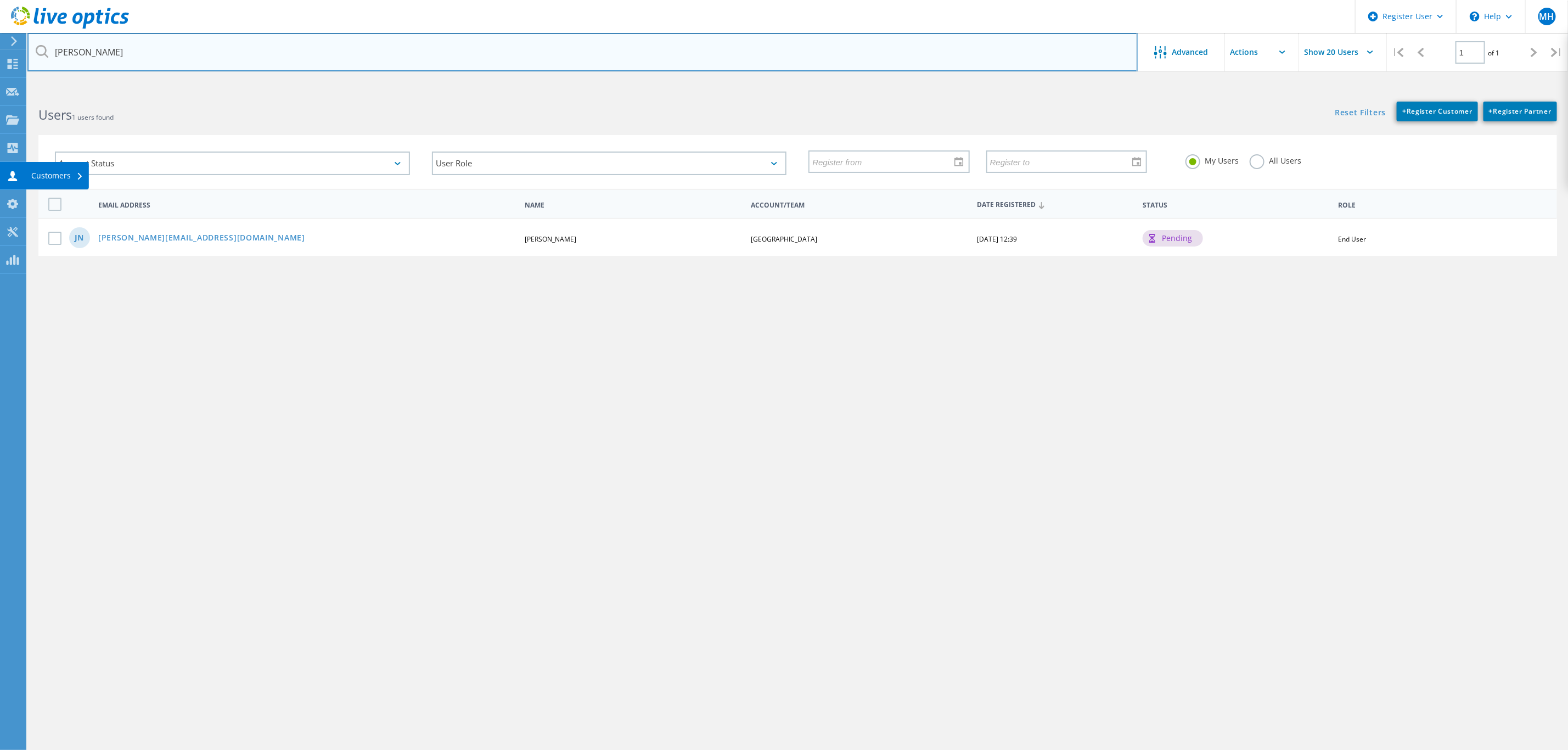
type input "[PERSON_NAME]"
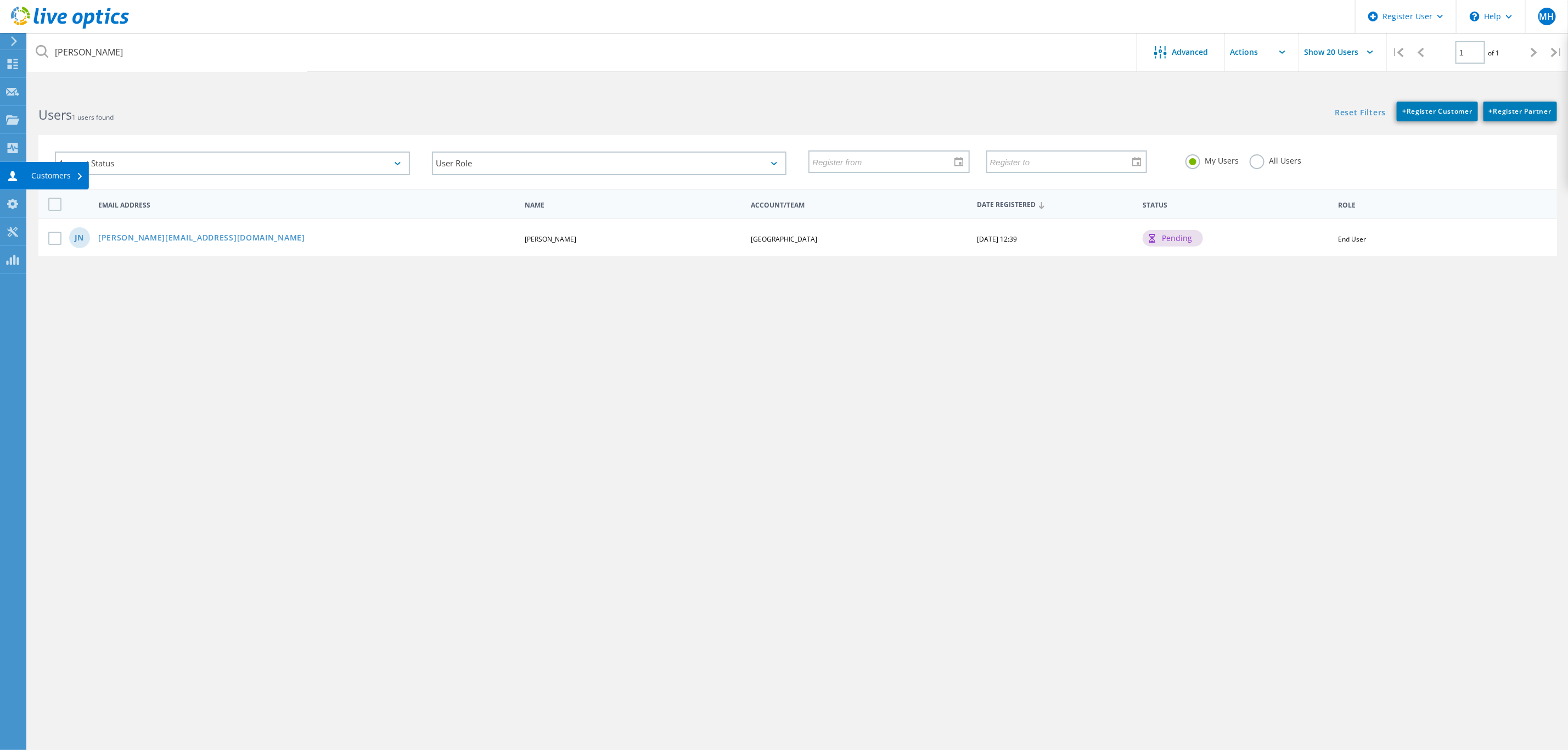
click at [10, 176] on use at bounding box center [13, 176] width 9 height 10
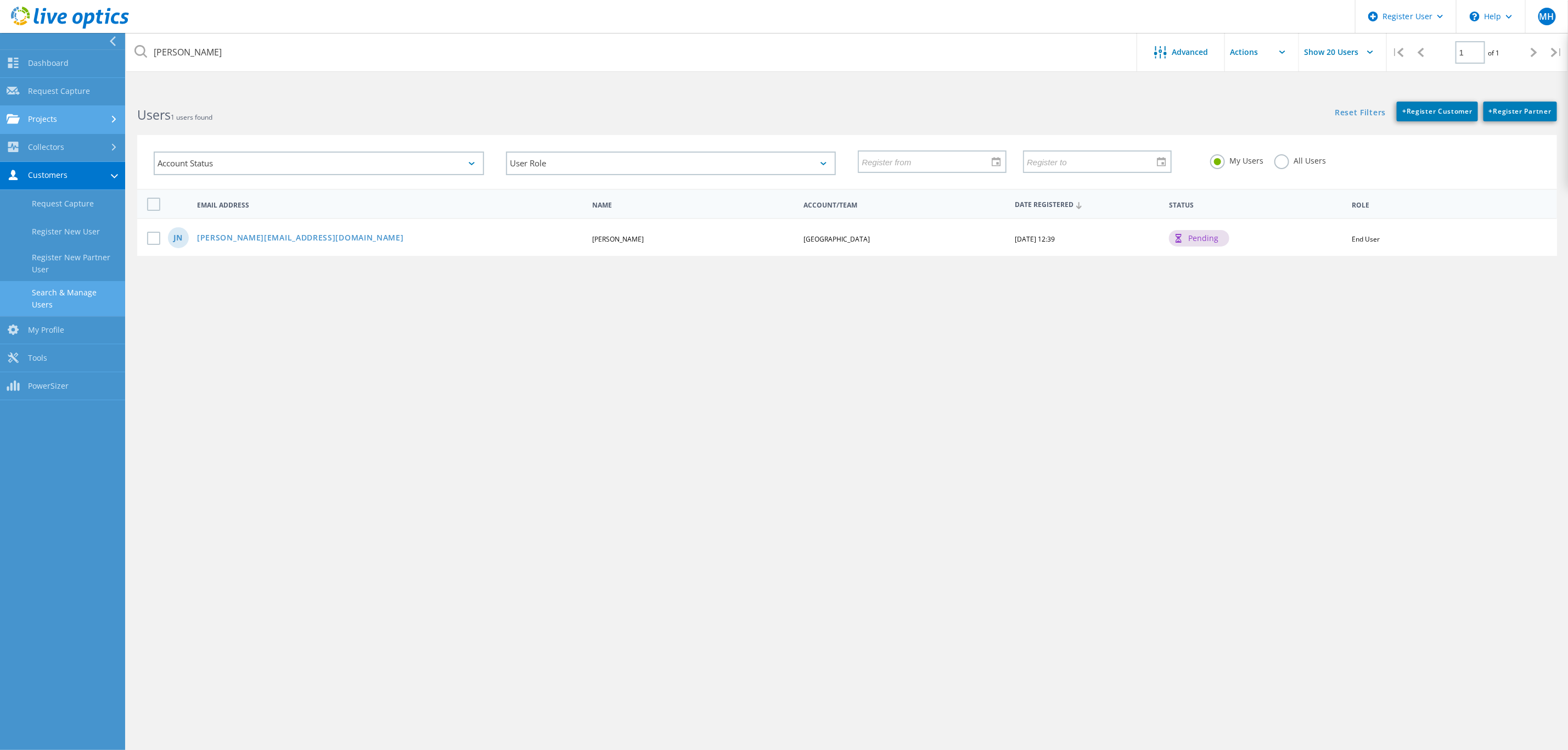
click at [79, 122] on link "Projects" at bounding box center [62, 120] width 125 height 28
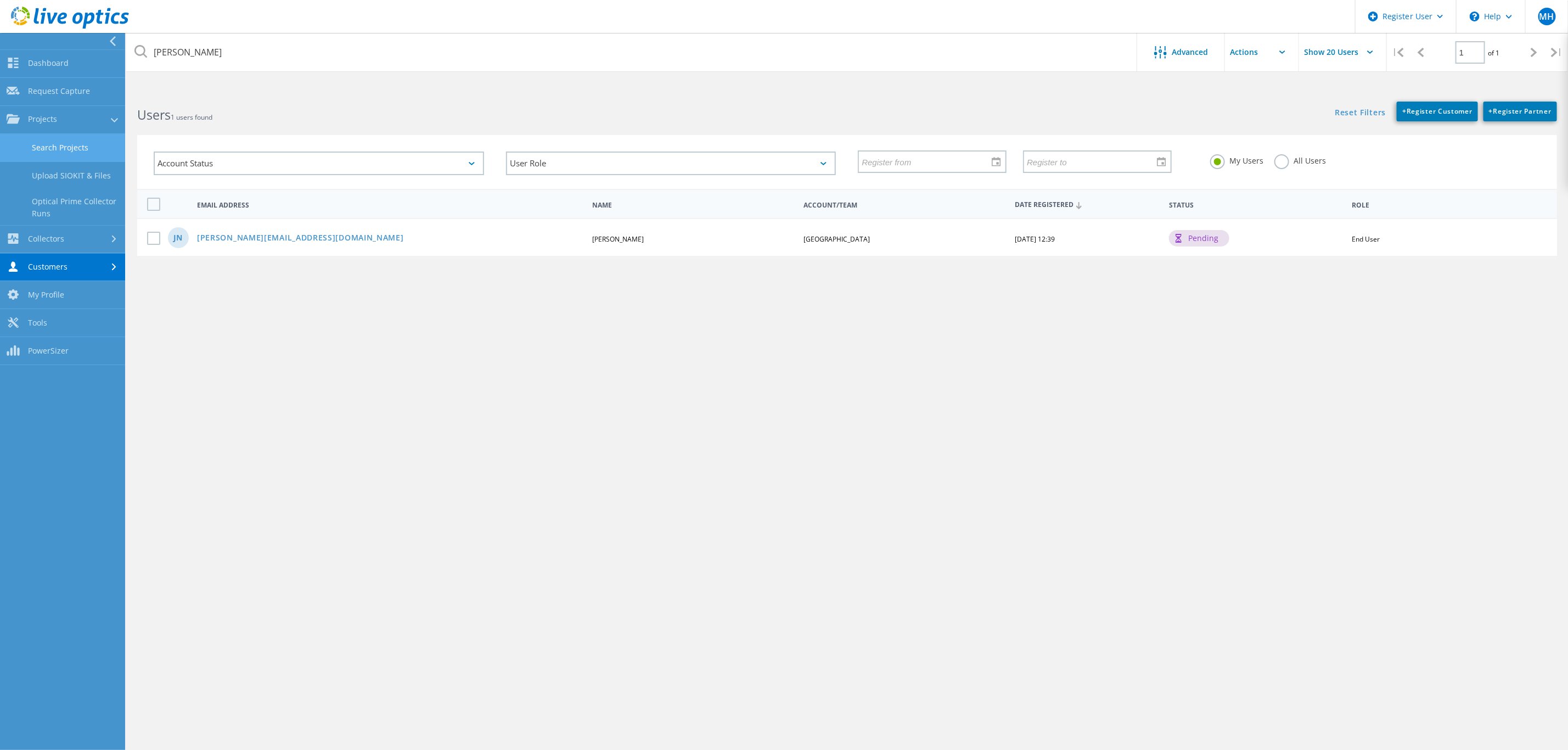
click at [70, 139] on link "Search Projects" at bounding box center [62, 148] width 125 height 28
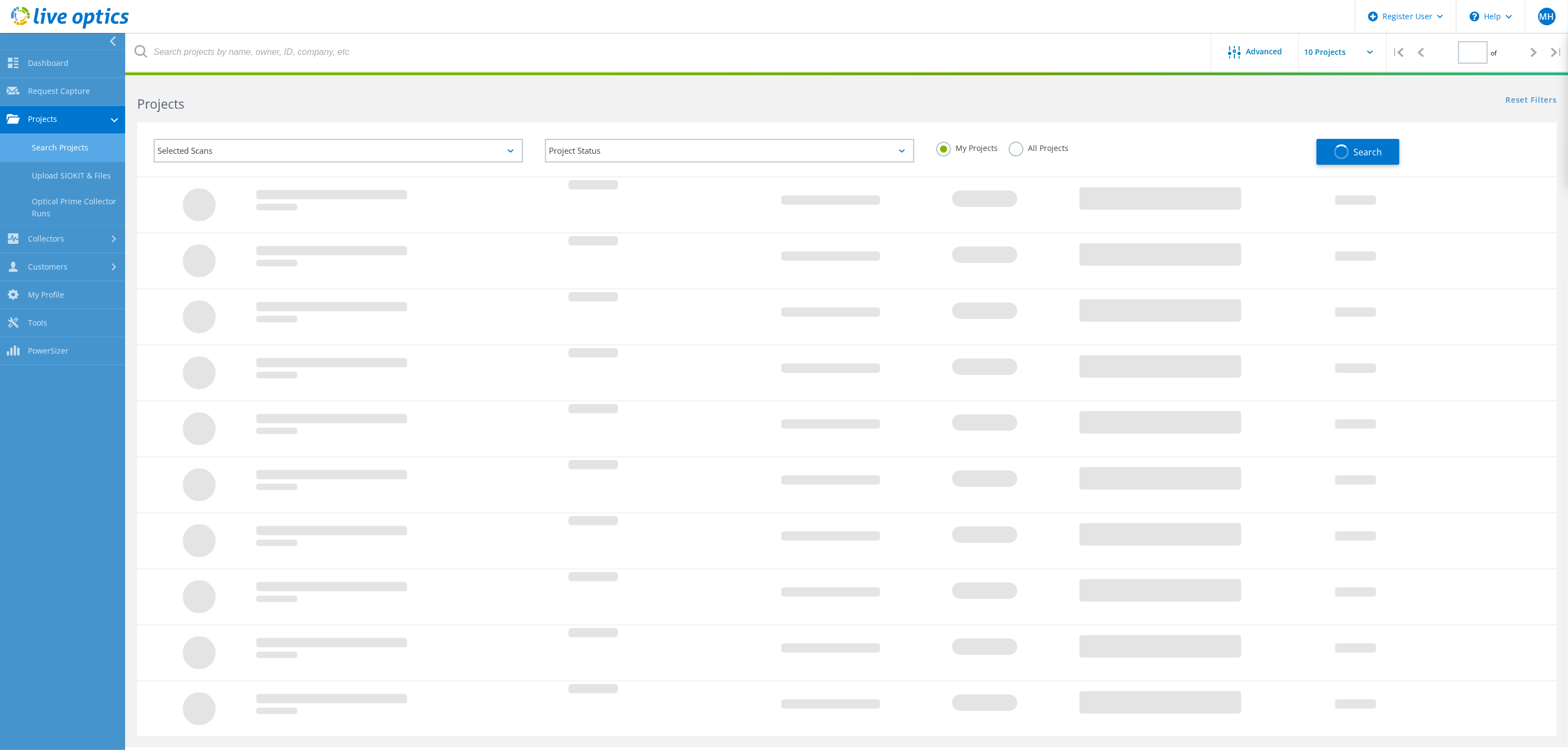
type input "1"
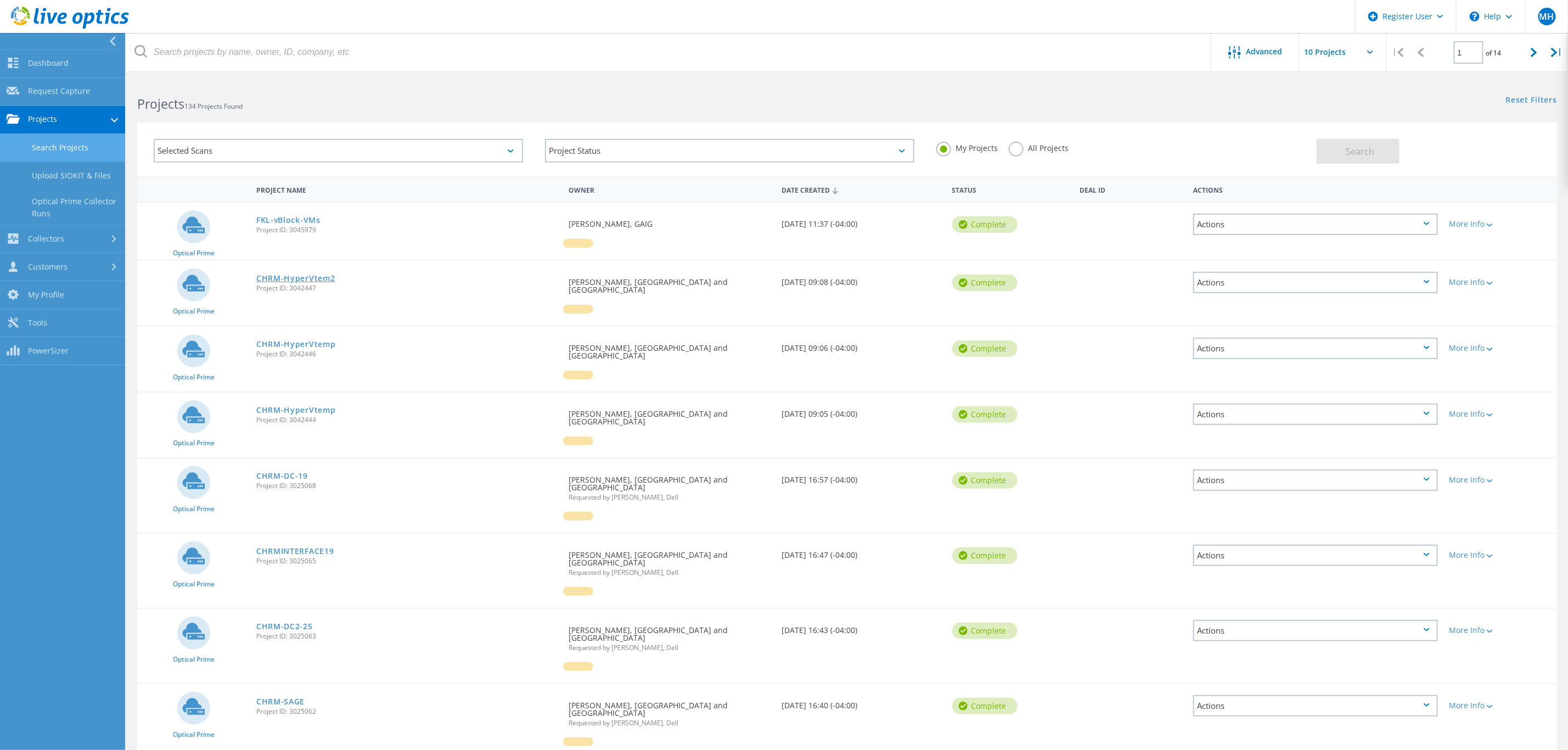
click at [291, 277] on link "CHRM-HyperVtem2" at bounding box center [296, 278] width 79 height 7
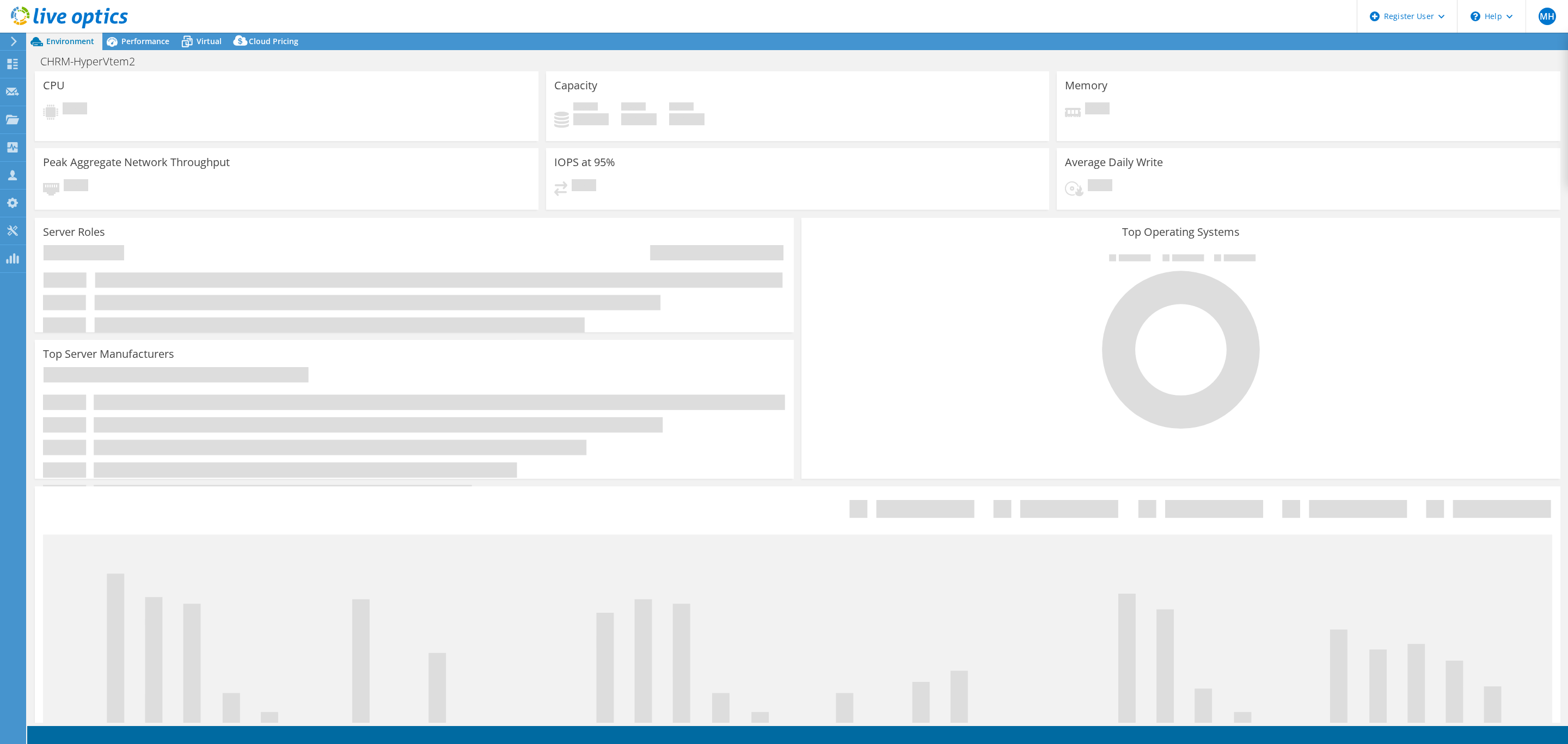
select select "USD"
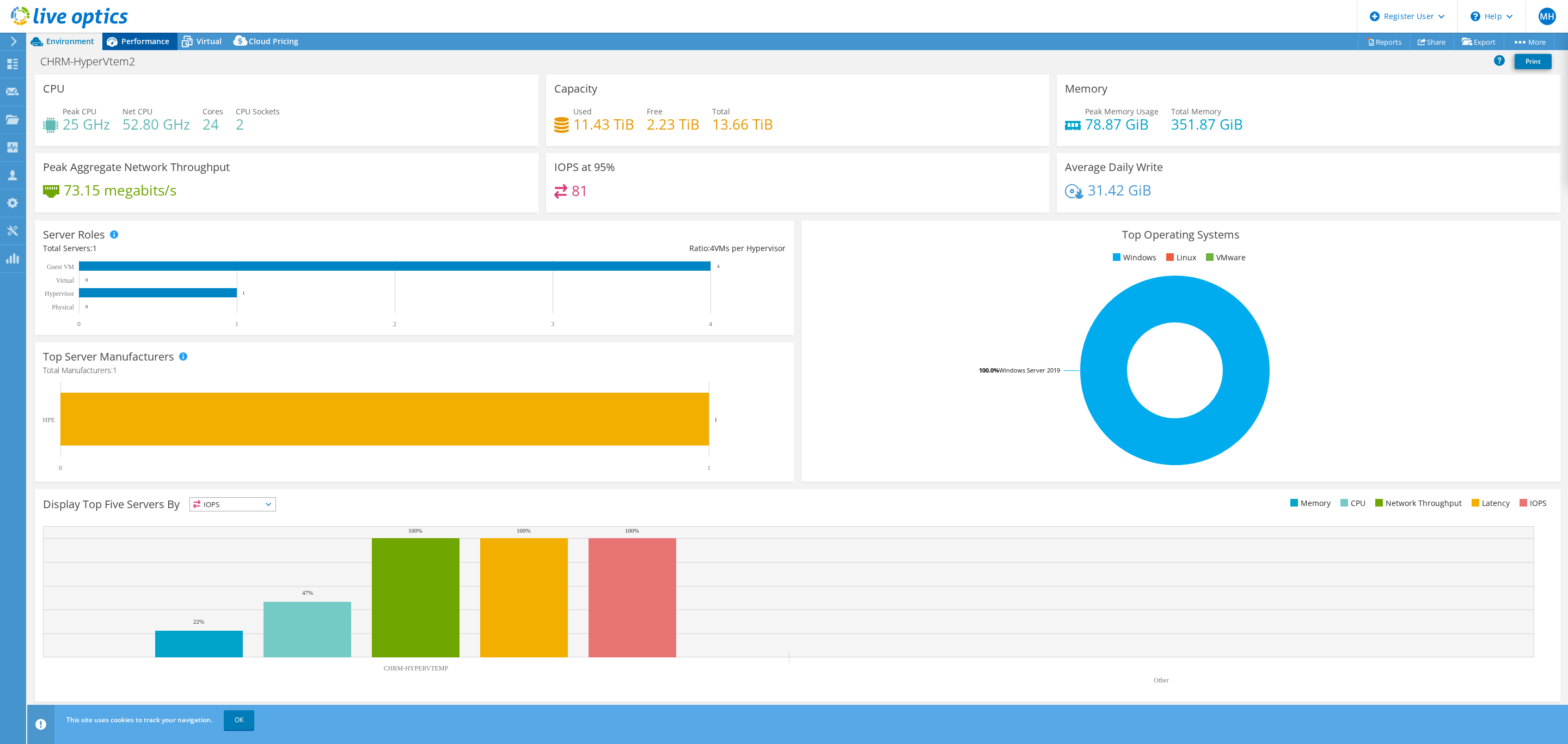
click at [138, 41] on span "Performance" at bounding box center [145, 41] width 48 height 10
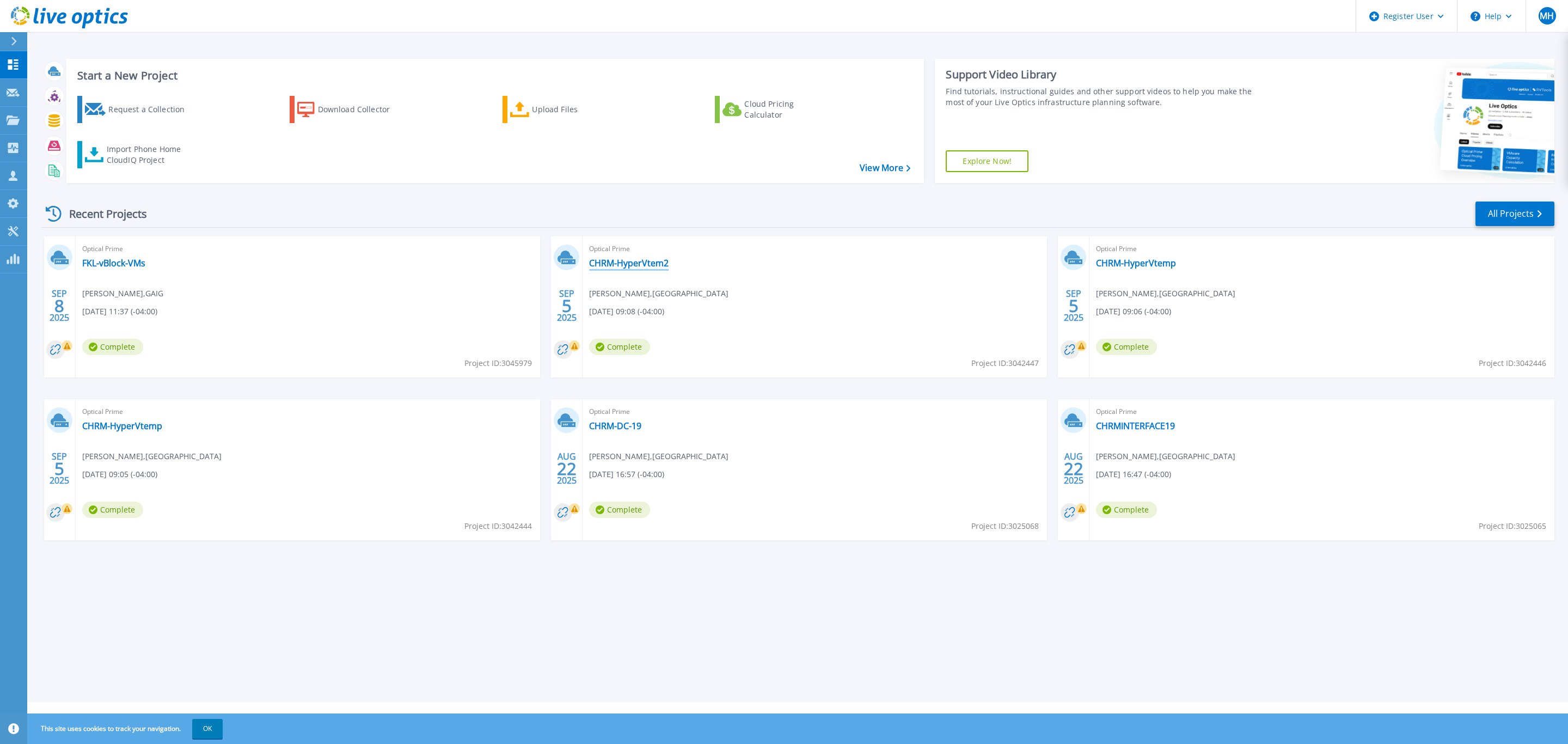
click at [619, 263] on link "CHRM-HyperVtem2" at bounding box center [629, 263] width 79 height 11
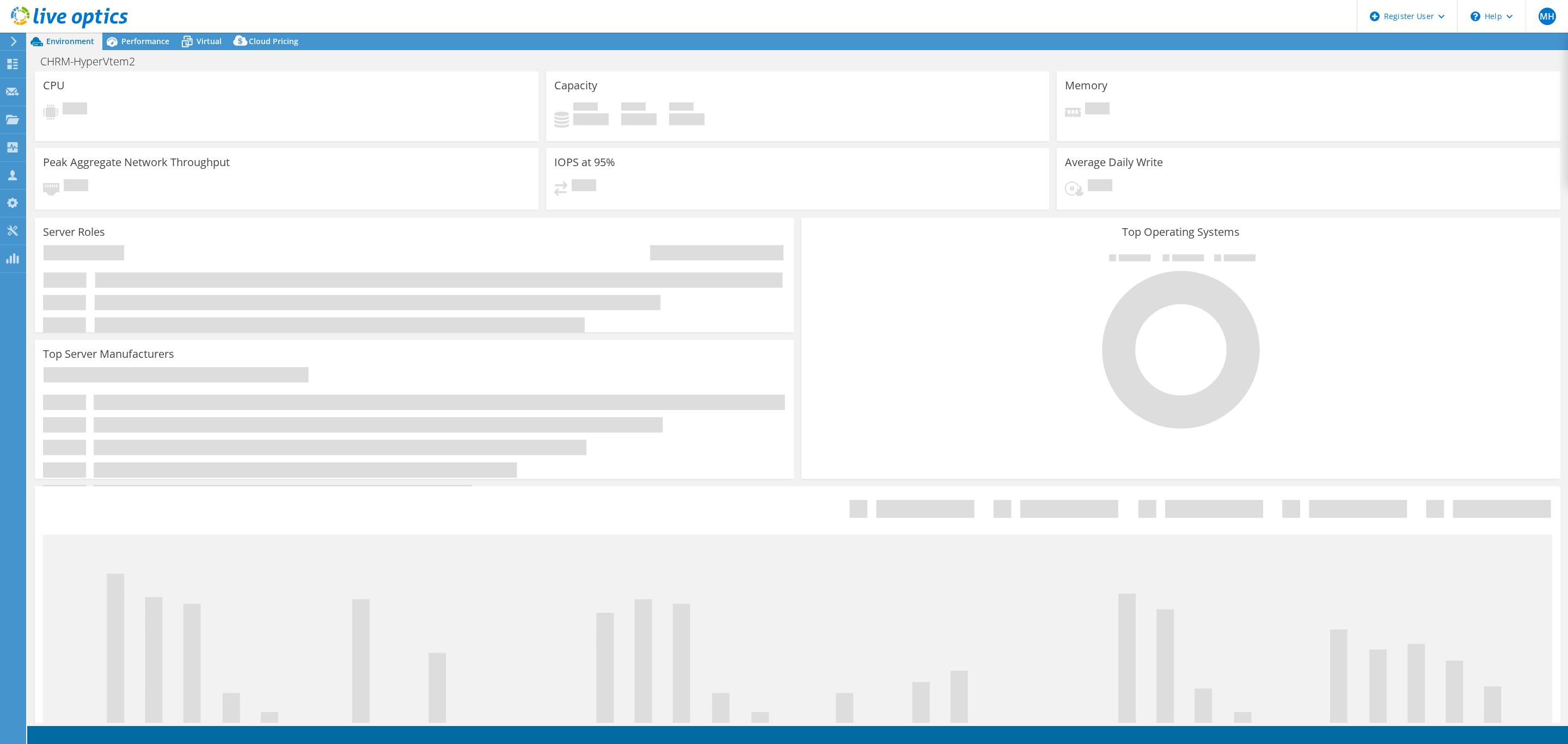
select select "USD"
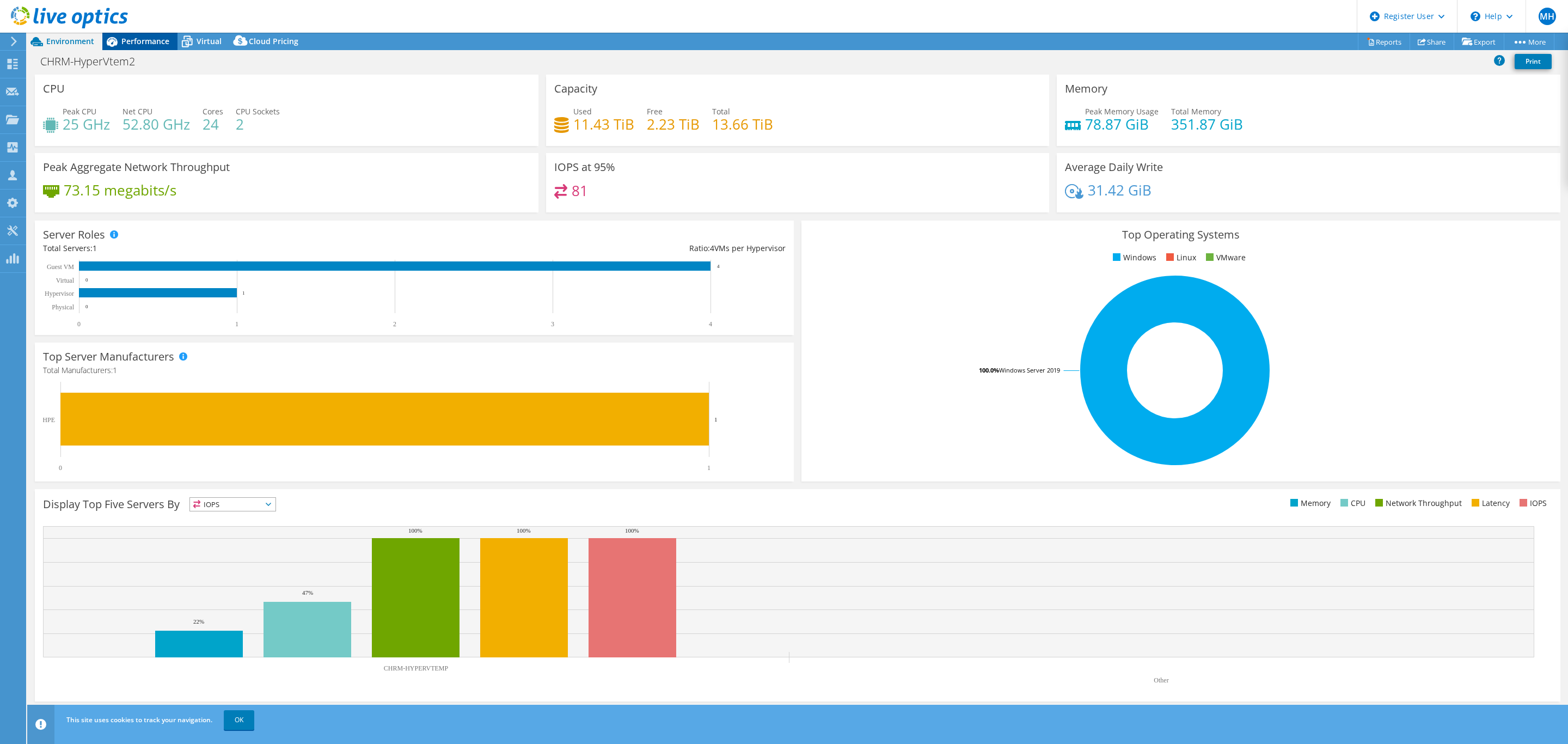
click at [153, 38] on span "Performance" at bounding box center [145, 41] width 48 height 10
